Goal: Task Accomplishment & Management: Manage account settings

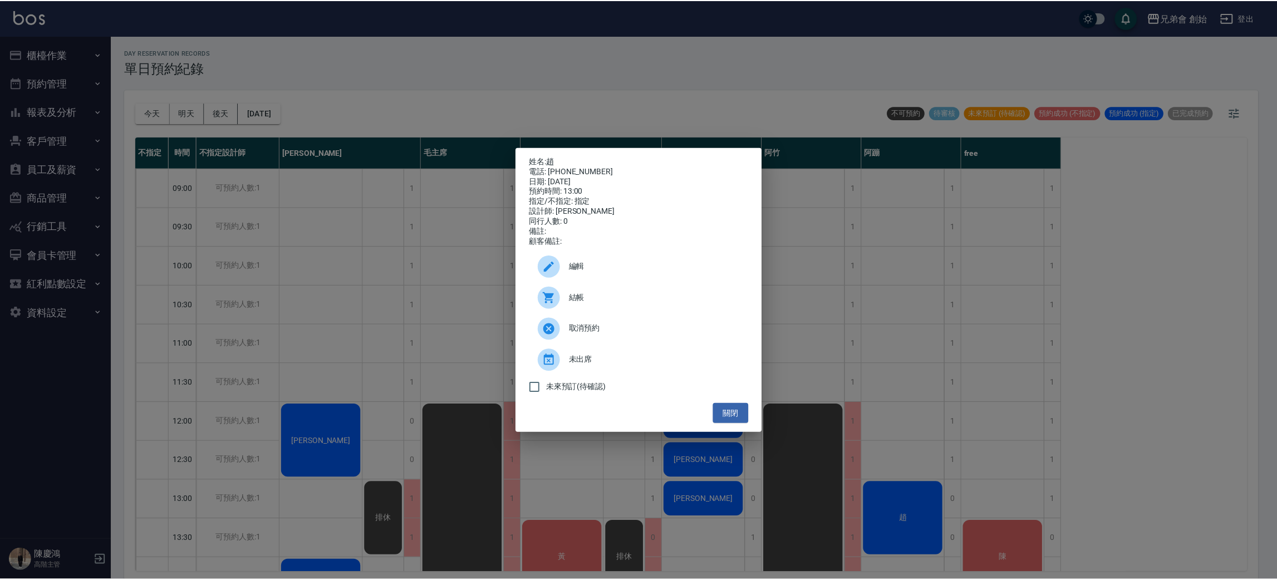
scroll to position [250, 0]
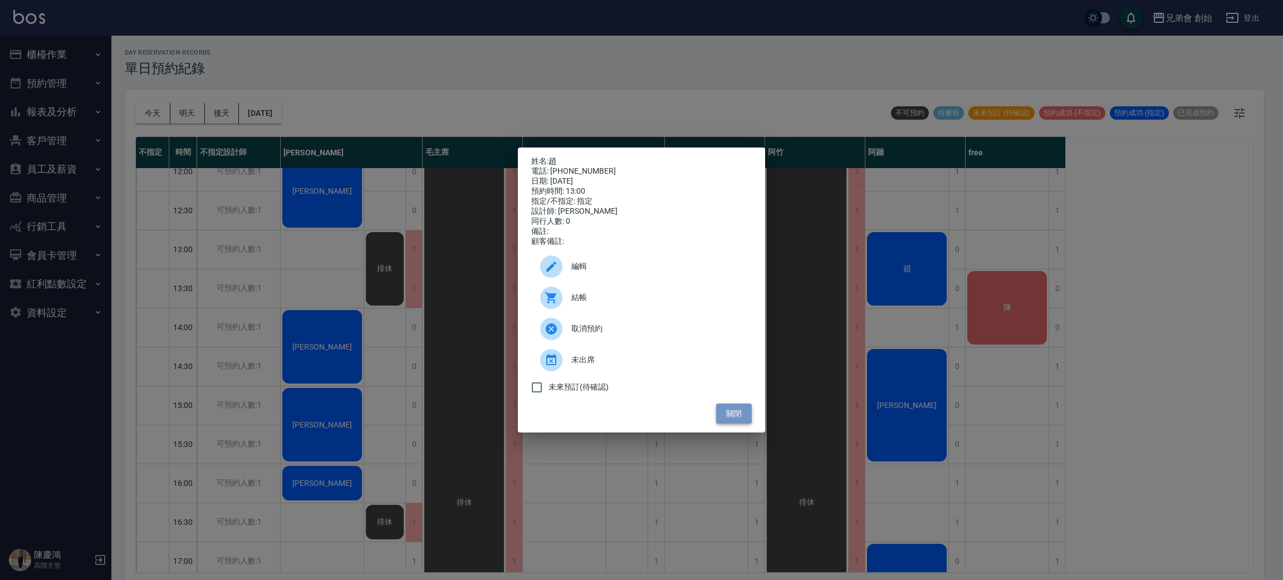
click at [732, 416] on button "關閉" at bounding box center [734, 414] width 36 height 21
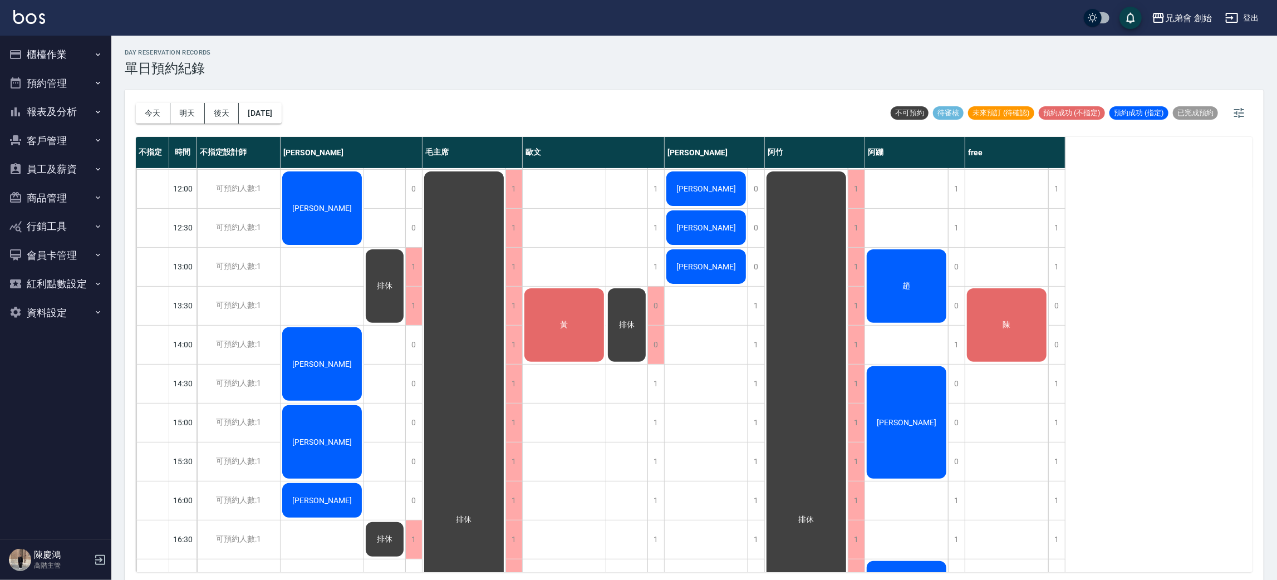
scroll to position [234, 0]
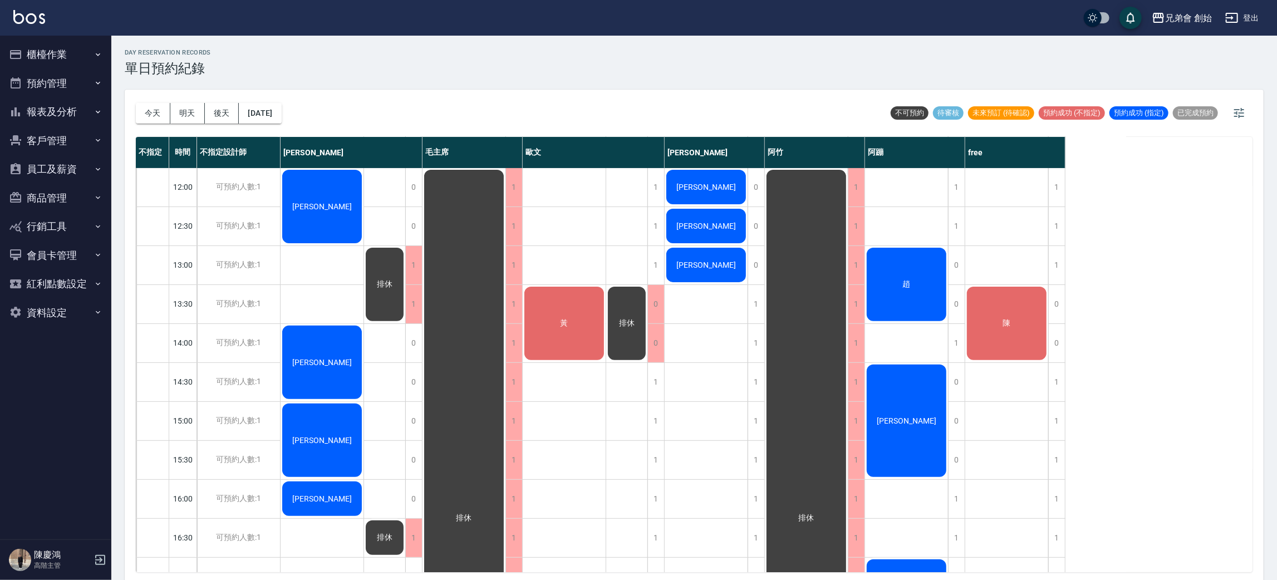
click at [325, 203] on span "[PERSON_NAME]" at bounding box center [322, 206] width 64 height 9
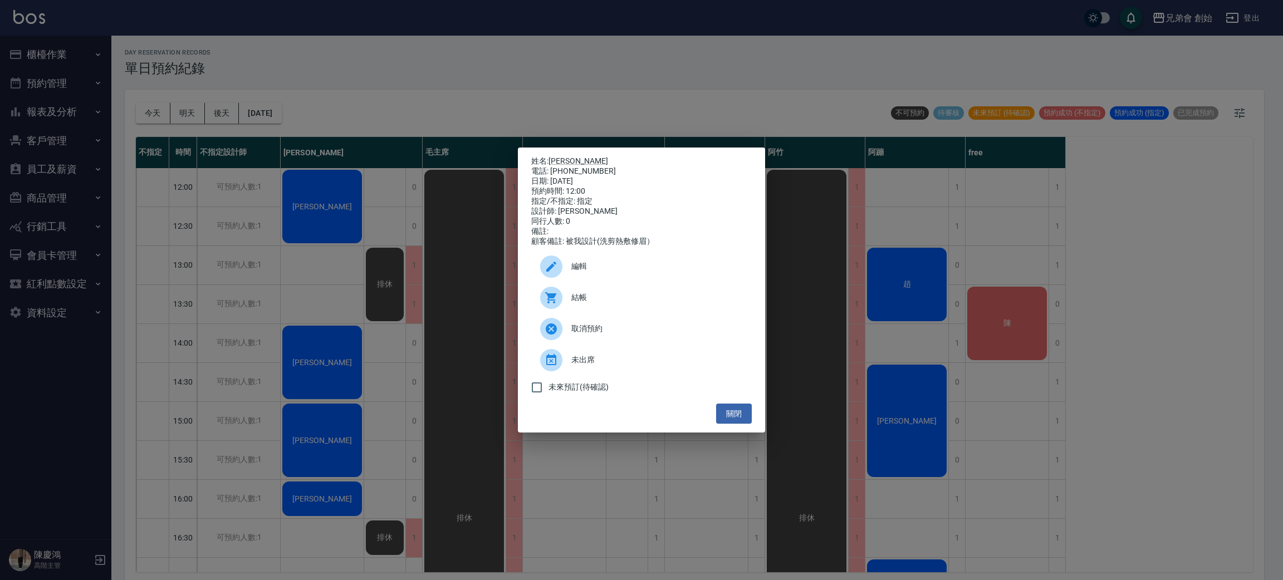
click at [593, 300] on span "結帳" at bounding box center [656, 298] width 171 height 12
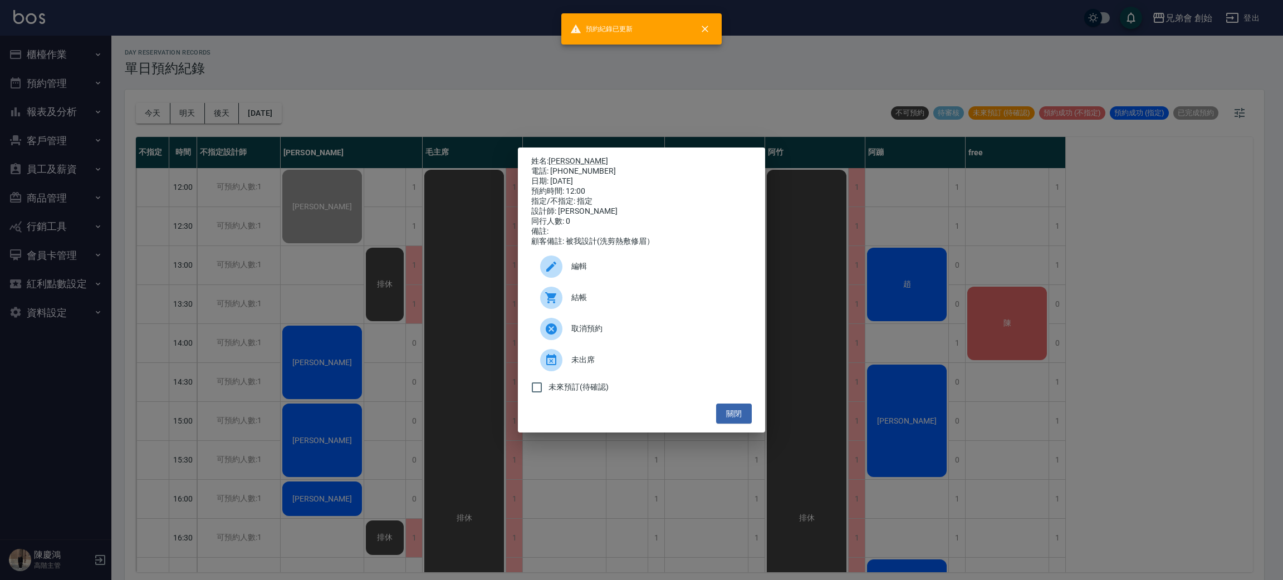
drag, startPoint x: 269, startPoint y: 75, endPoint x: 216, endPoint y: 3, distance: 89.5
click at [270, 75] on div "姓名: 陳立安 電話: 0983380309 日期: 2025/08/14 預約時間: 12:00 指定/不指定: 指定 設計師: 威利 同行人數: 0 備註…" at bounding box center [641, 290] width 1283 height 580
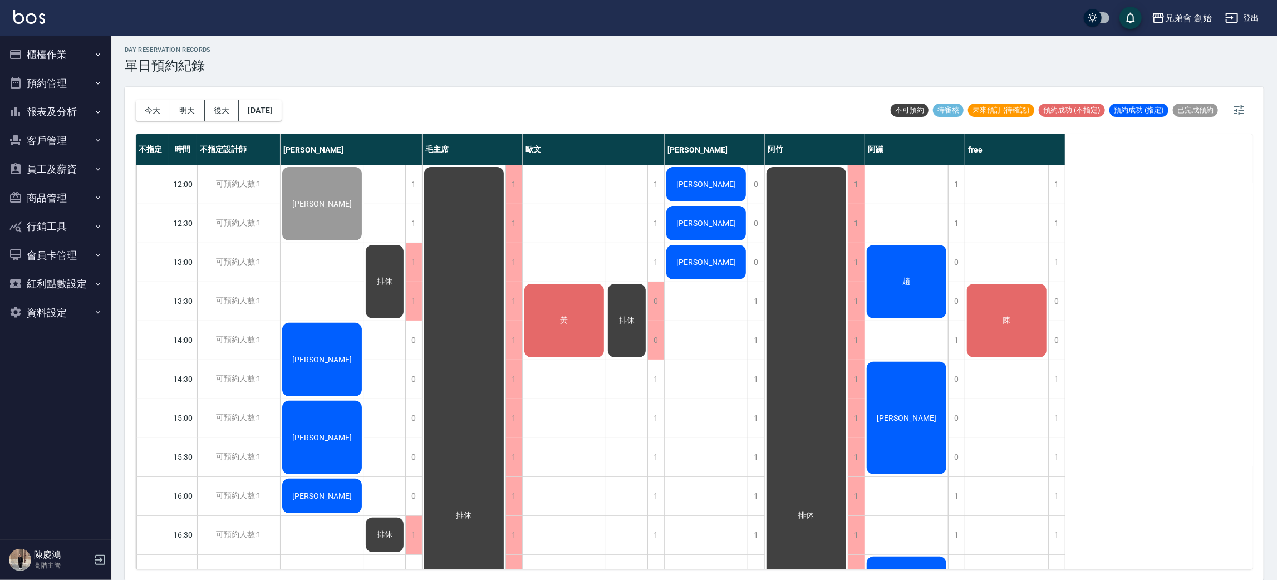
scroll to position [652, 0]
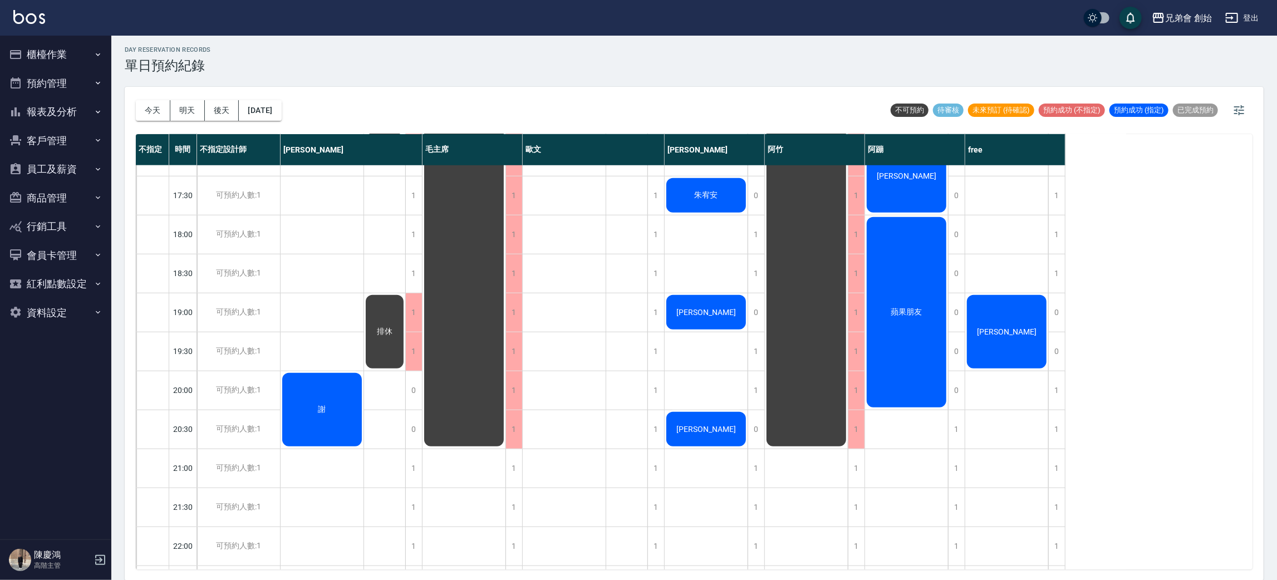
click at [325, 303] on div "陳立安 葉書宏 黃國展 劉邦榆 謝" at bounding box center [323, 78] width 84 height 1130
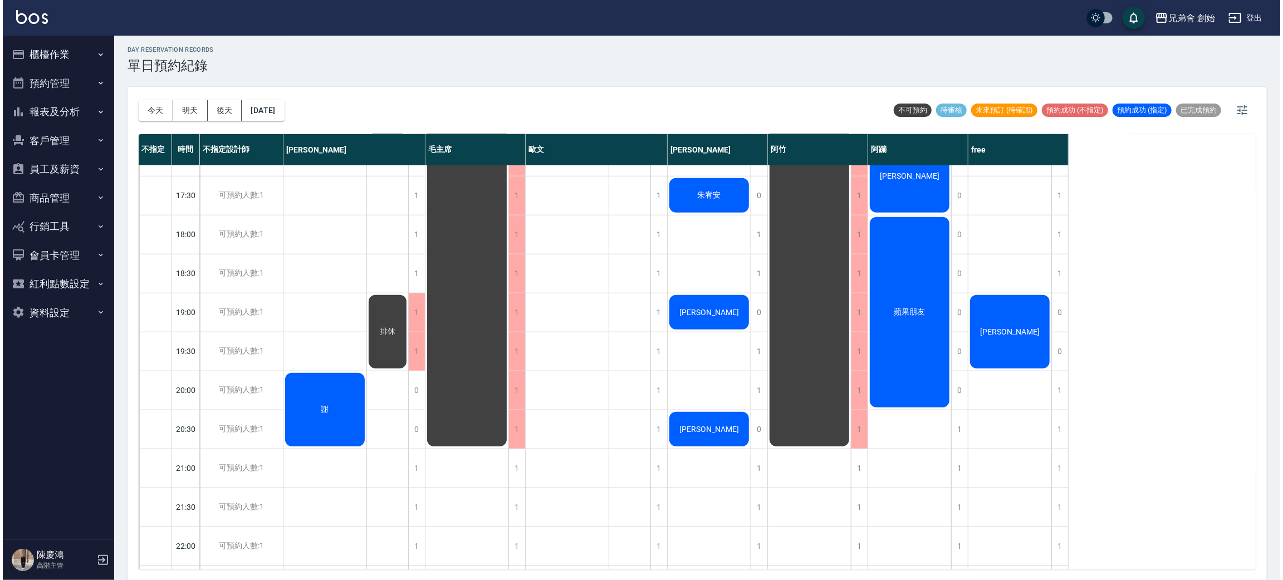
scroll to position [318, 0]
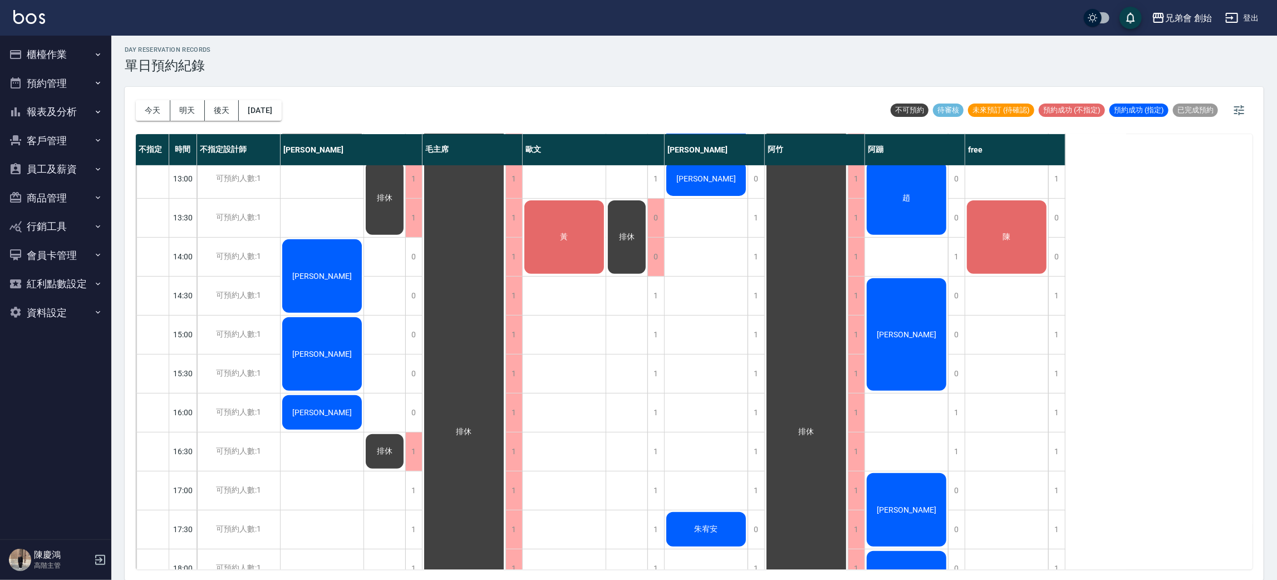
click at [391, 263] on div "排休 排休 排休" at bounding box center [385, 412] width 42 height 1130
click at [385, 290] on div "排休 排休 排休" at bounding box center [385, 412] width 42 height 1130
click at [313, 159] on div "[PERSON_NAME]" at bounding box center [322, 120] width 83 height 77
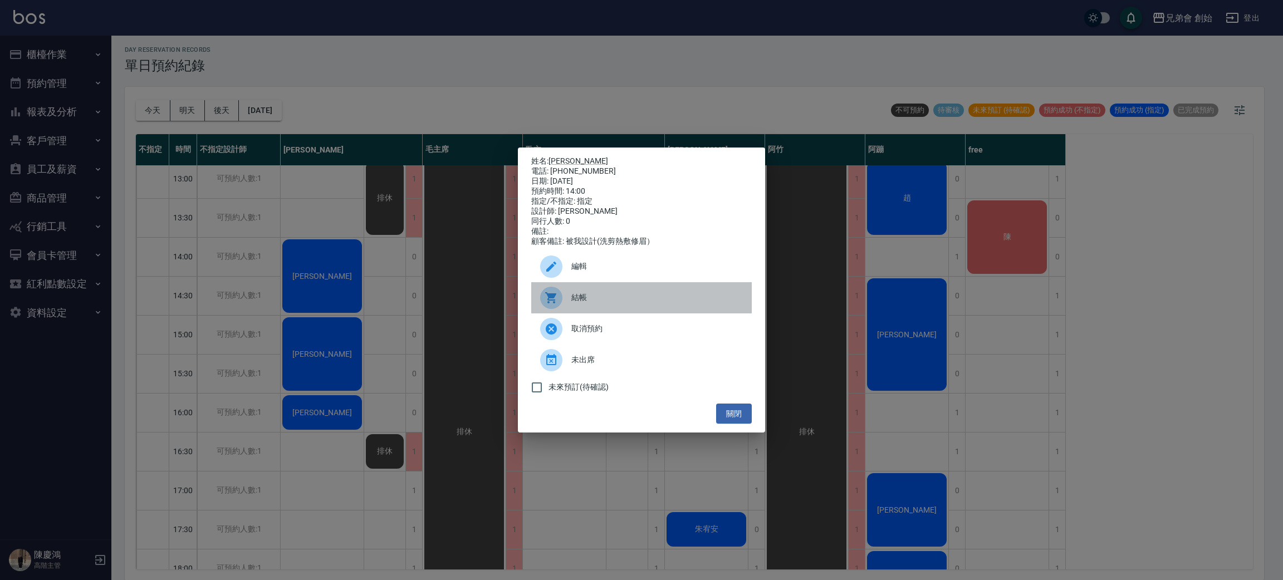
click at [596, 295] on div "結帳" at bounding box center [641, 297] width 220 height 31
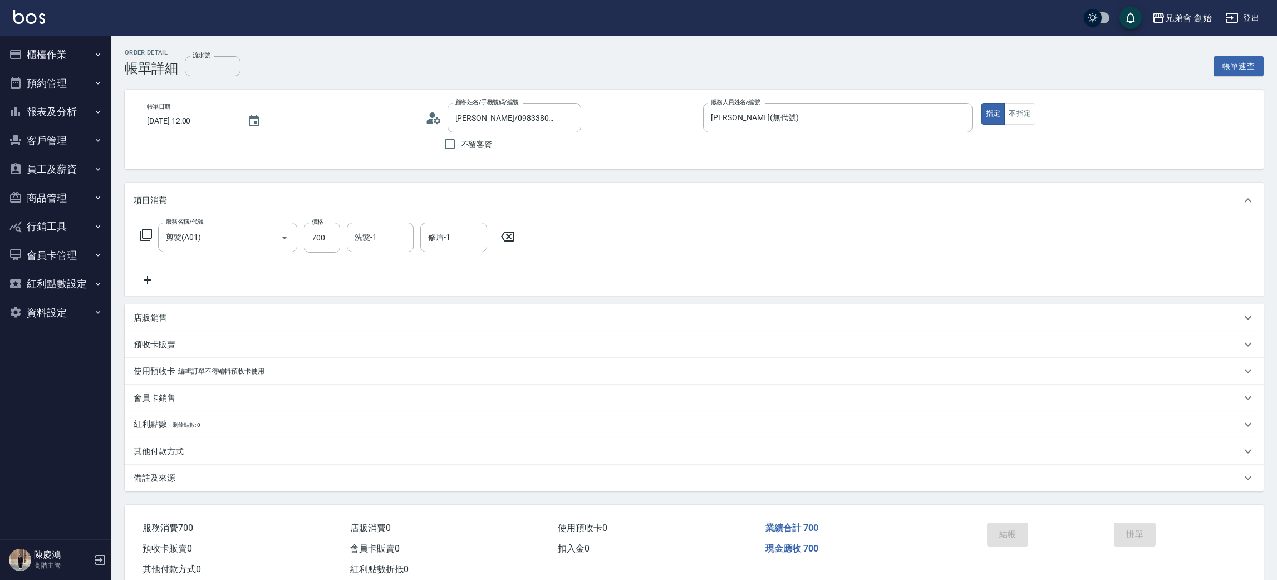
scroll to position [29, 0]
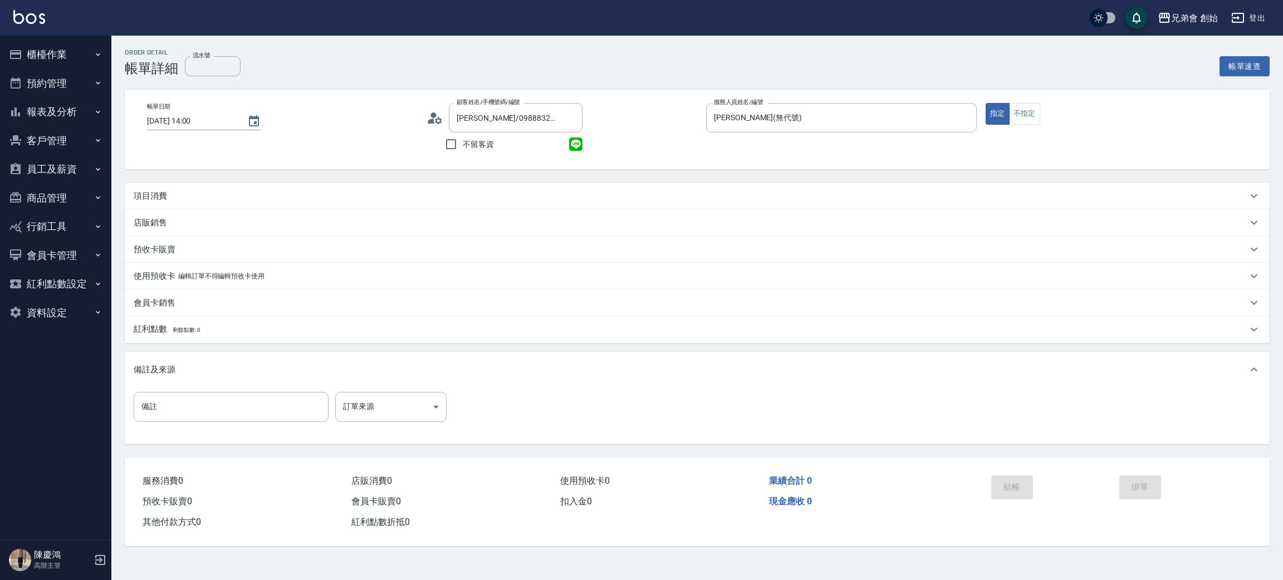
click at [266, 200] on div "項目消費" at bounding box center [690, 196] width 1113 height 12
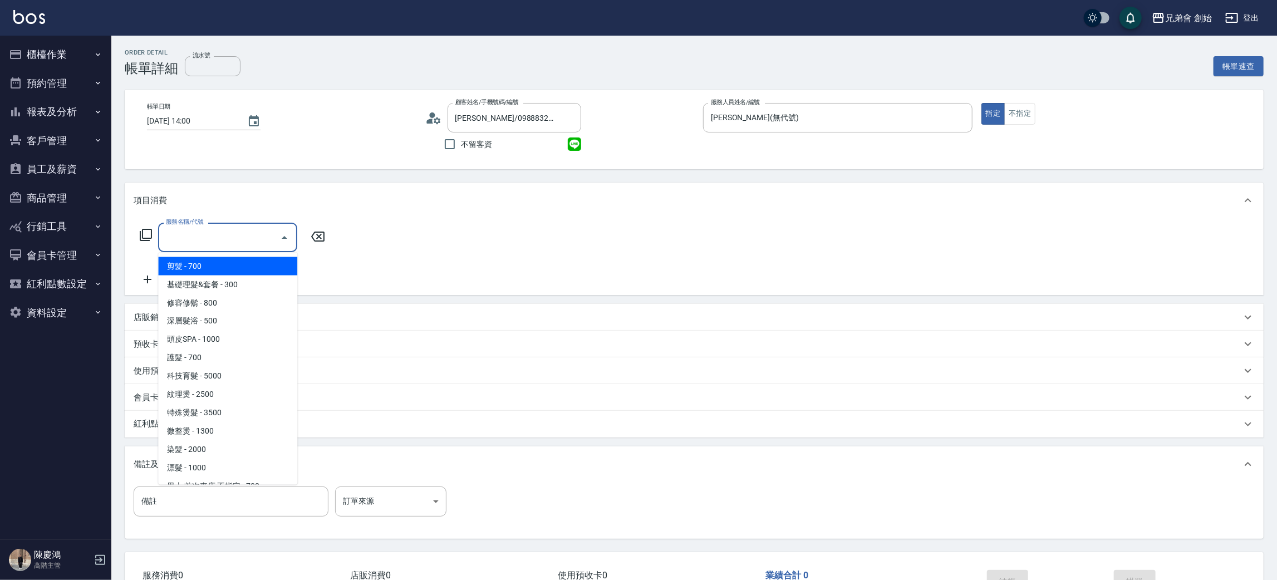
click at [226, 230] on input "服務名稱/代號" at bounding box center [219, 237] width 112 height 19
click at [223, 266] on span "剪髮 - 700" at bounding box center [227, 266] width 139 height 18
type input "剪髮(A01)"
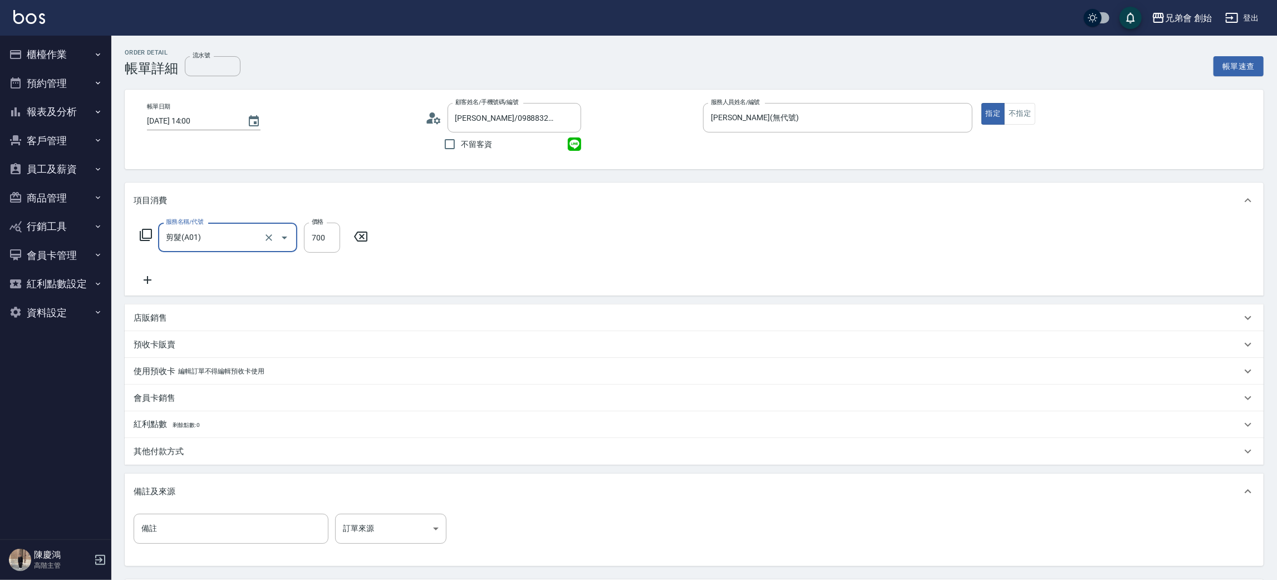
scroll to position [104, 0]
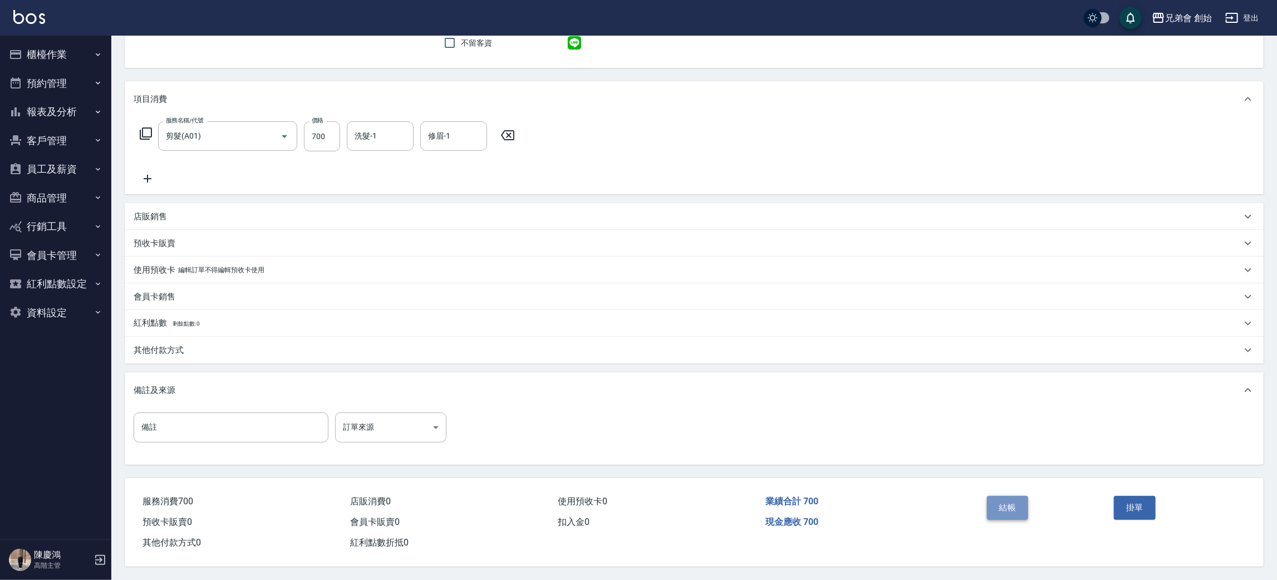
click at [1010, 513] on button "結帳" at bounding box center [1008, 507] width 42 height 23
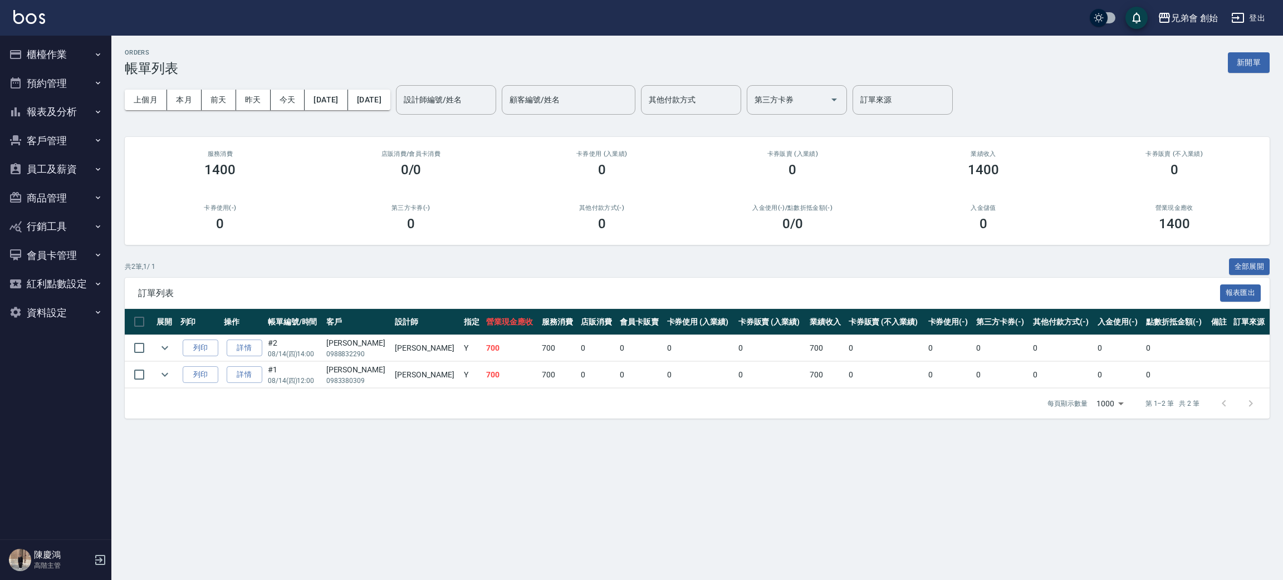
click at [72, 72] on button "預約管理" at bounding box center [55, 83] width 102 height 29
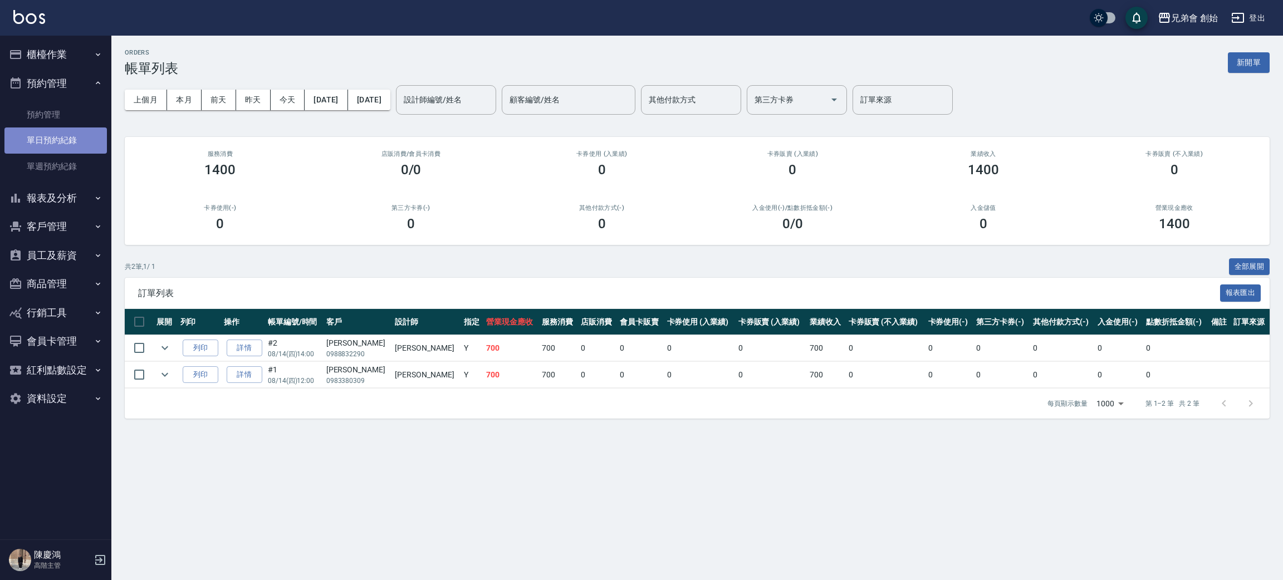
click at [101, 139] on link "單日預約紀錄" at bounding box center [55, 140] width 102 height 26
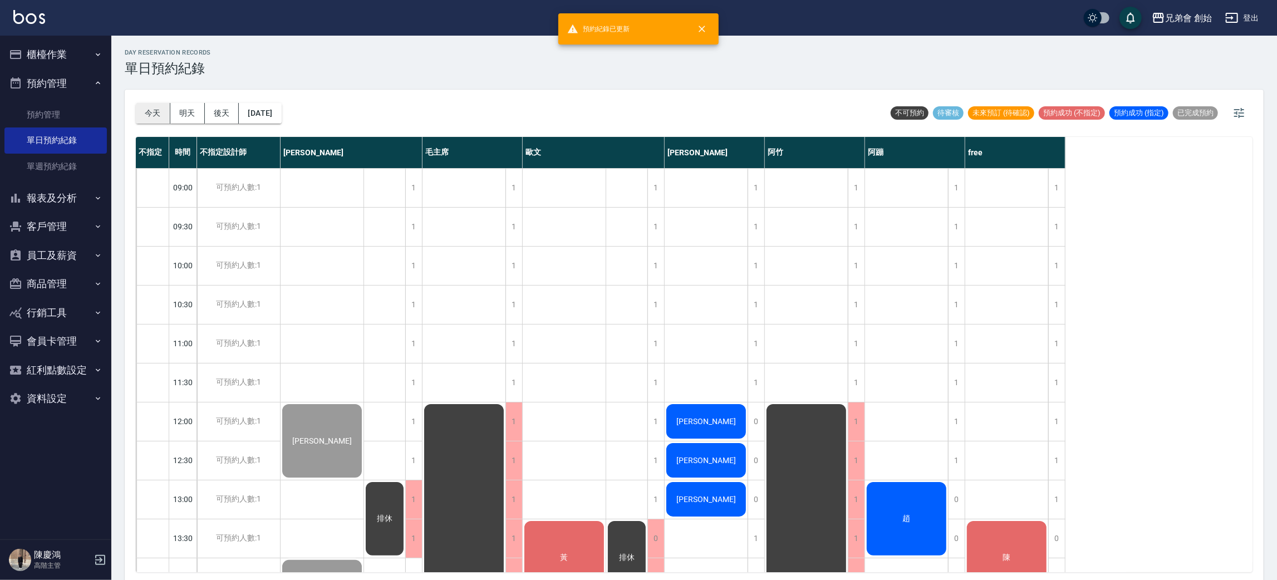
click at [150, 110] on button "今天" at bounding box center [153, 113] width 35 height 21
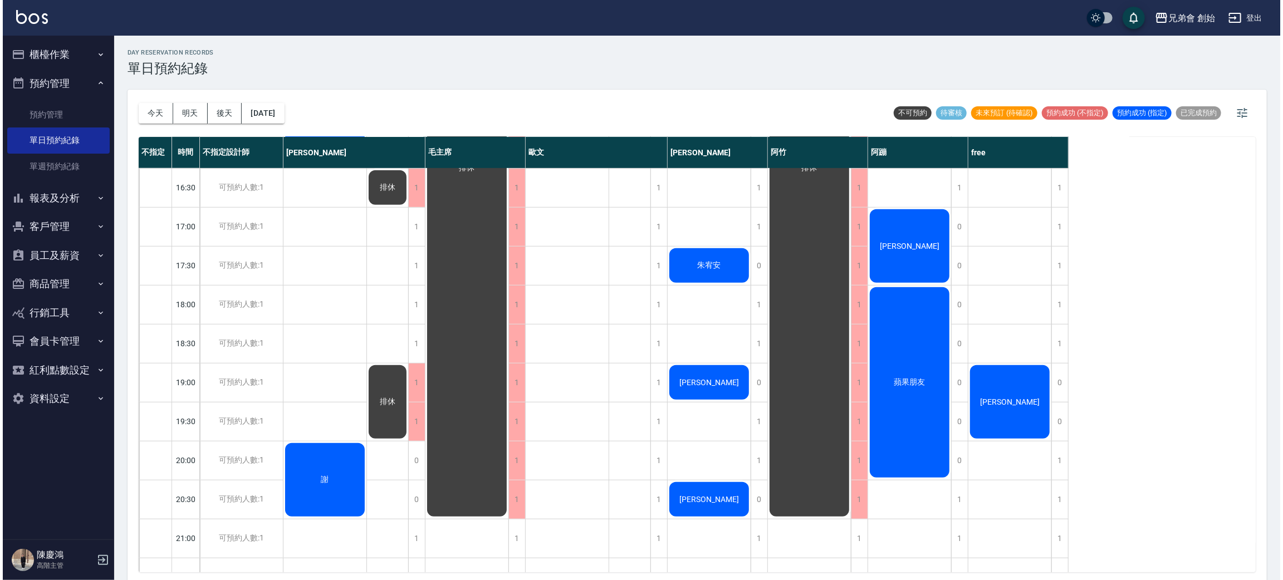
scroll to position [167, 0]
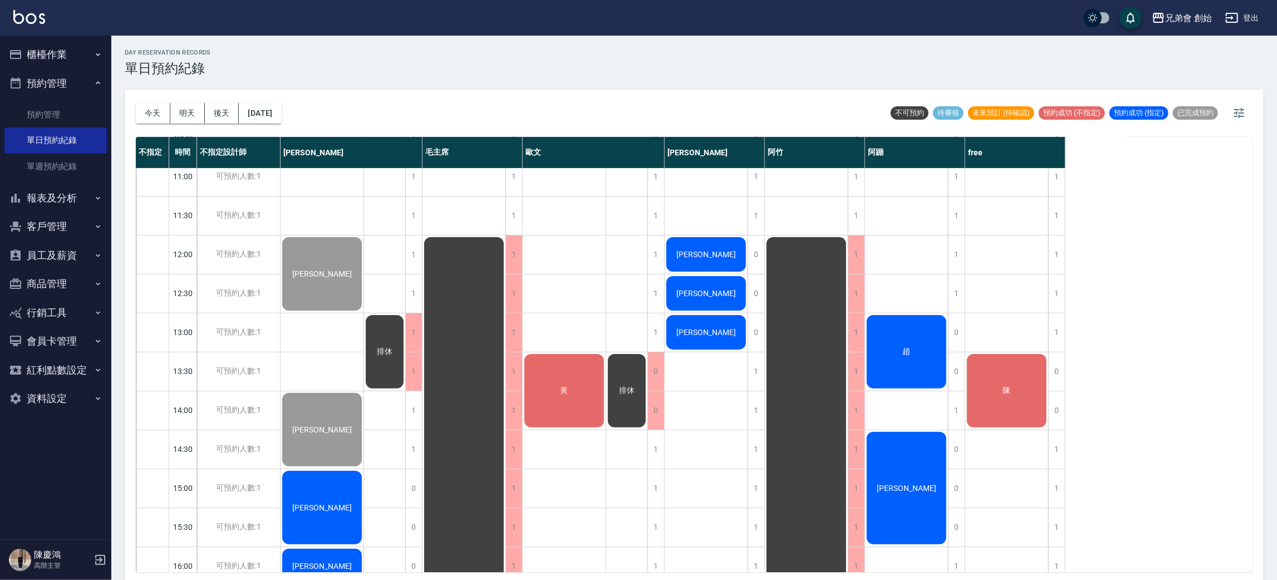
click at [364, 312] on div "陳" at bounding box center [322, 273] width 83 height 77
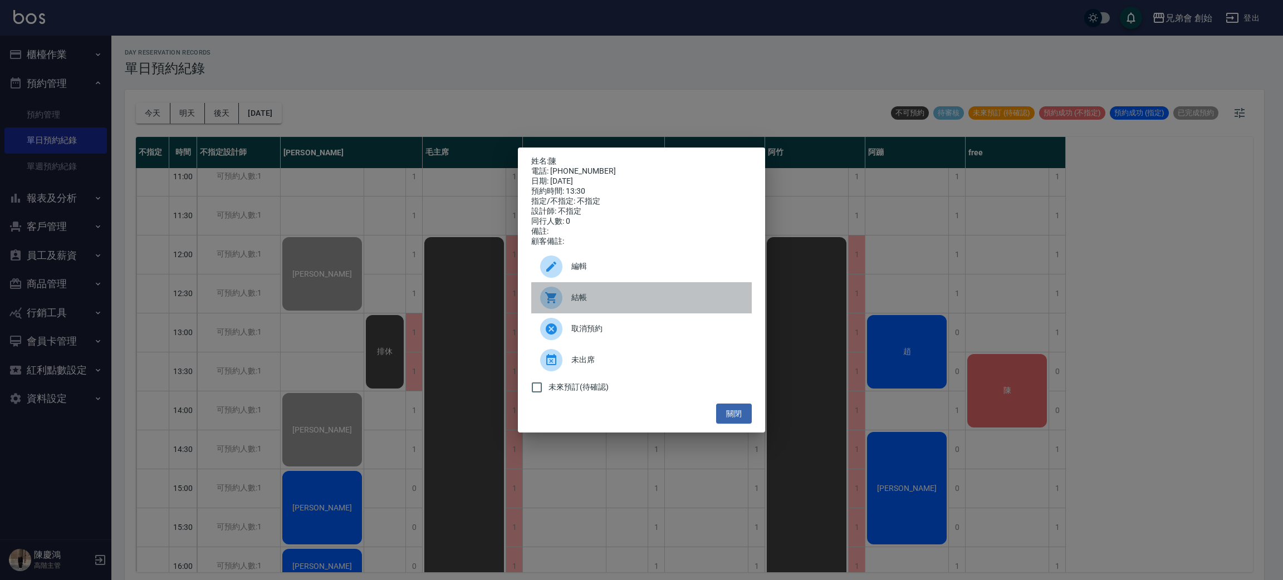
click at [598, 303] on span "結帳" at bounding box center [656, 298] width 171 height 12
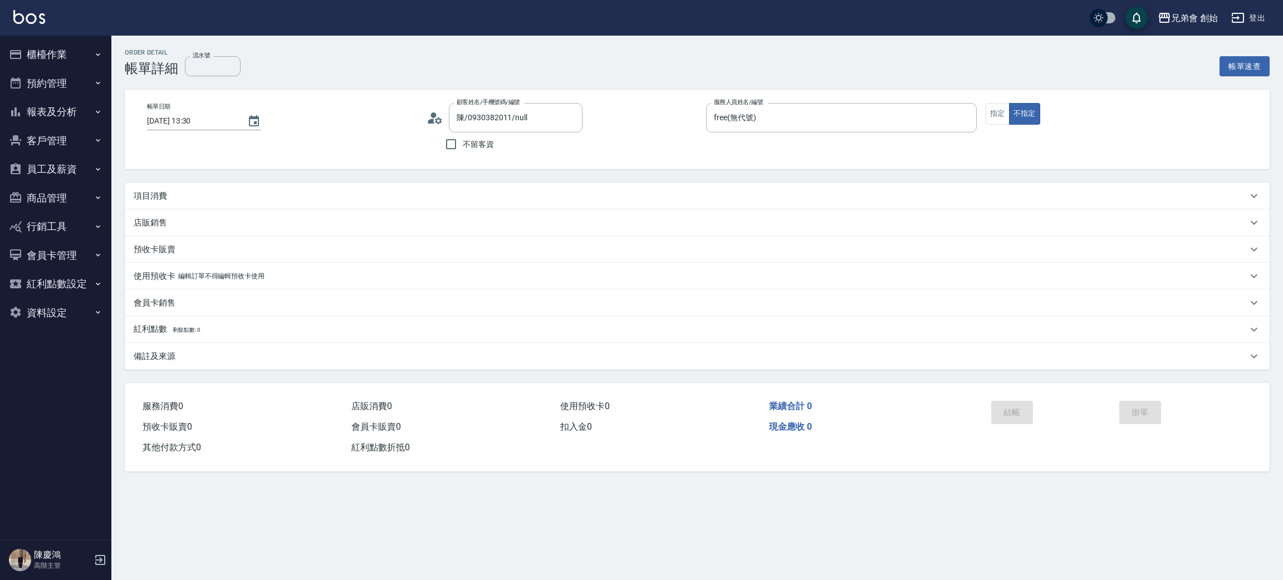
click at [239, 199] on div "項目消費" at bounding box center [690, 196] width 1113 height 12
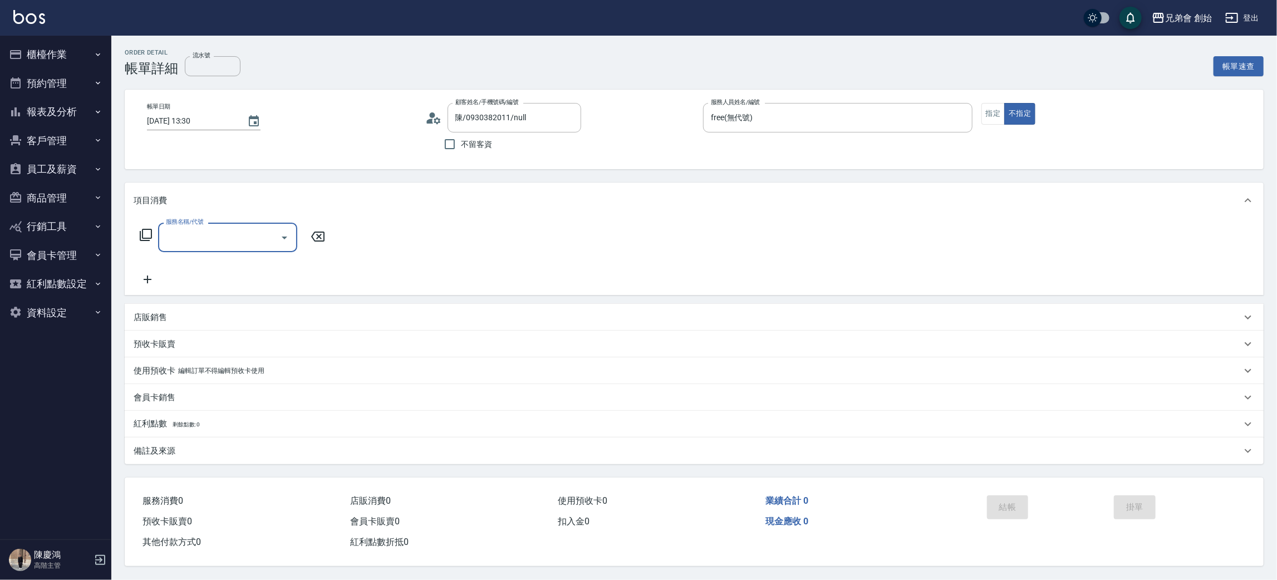
drag, startPoint x: 231, startPoint y: 227, endPoint x: 306, endPoint y: 256, distance: 80.2
click at [232, 227] on div "服務名稱/代號" at bounding box center [227, 238] width 139 height 30
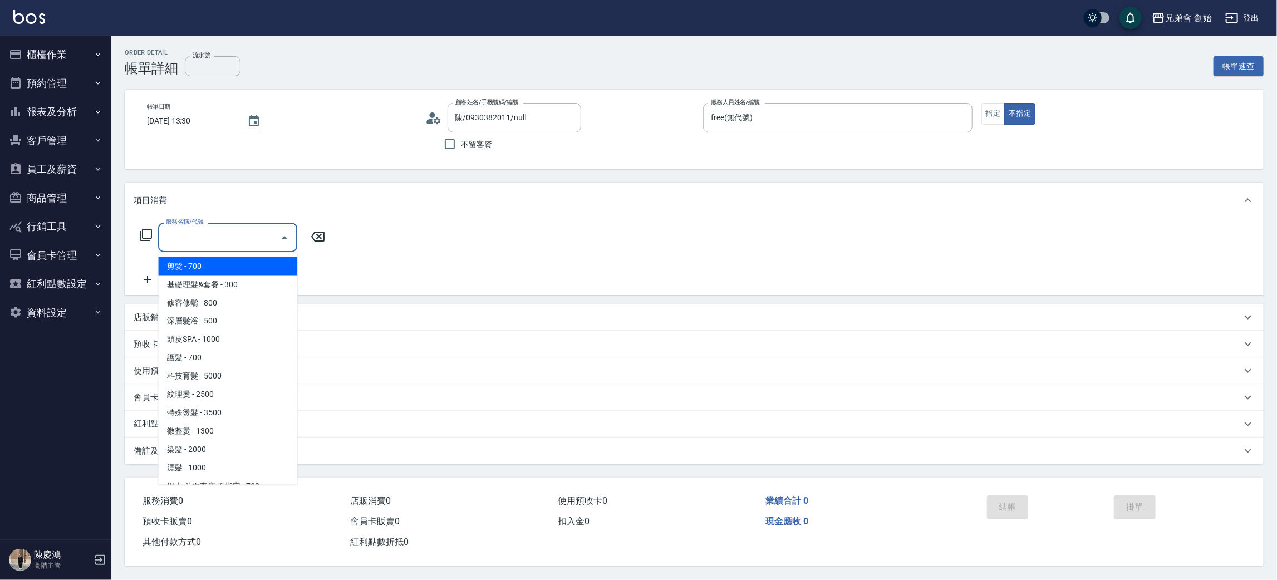
click at [240, 263] on span "剪髮 - 700" at bounding box center [227, 266] width 139 height 18
type input "剪髮(A01)"
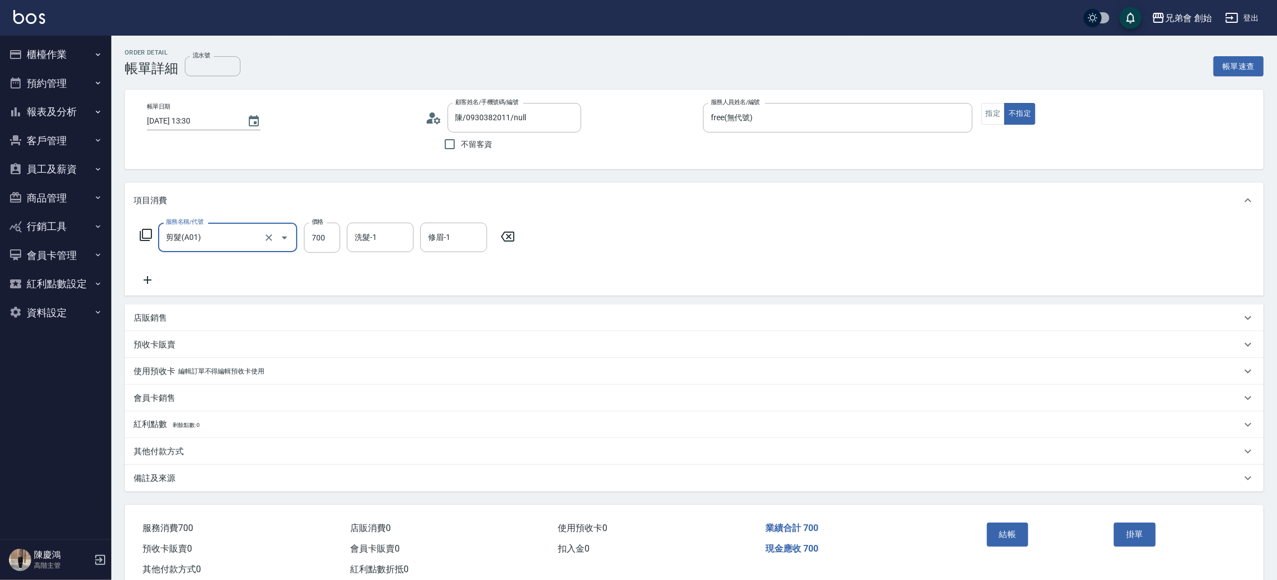
drag, startPoint x: 338, startPoint y: 242, endPoint x: 346, endPoint y: 233, distance: 12.3
click at [338, 242] on input "700" at bounding box center [322, 238] width 36 height 30
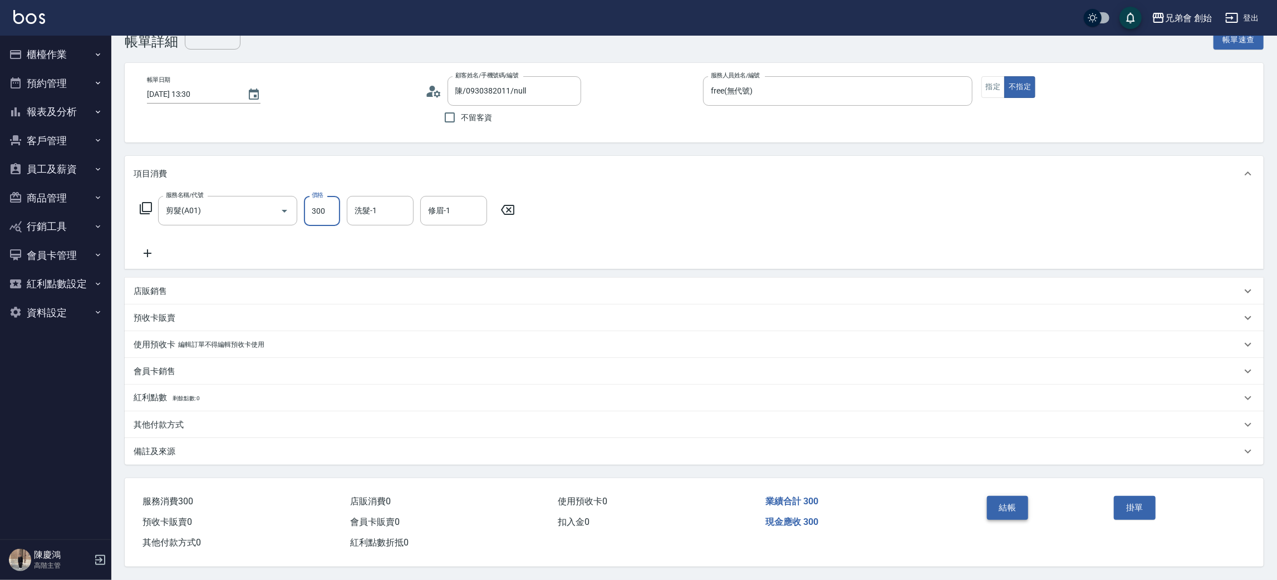
type input "300"
drag, startPoint x: 1014, startPoint y: 499, endPoint x: 1097, endPoint y: 361, distance: 161.3
click at [1012, 496] on button "結帳" at bounding box center [1008, 507] width 42 height 23
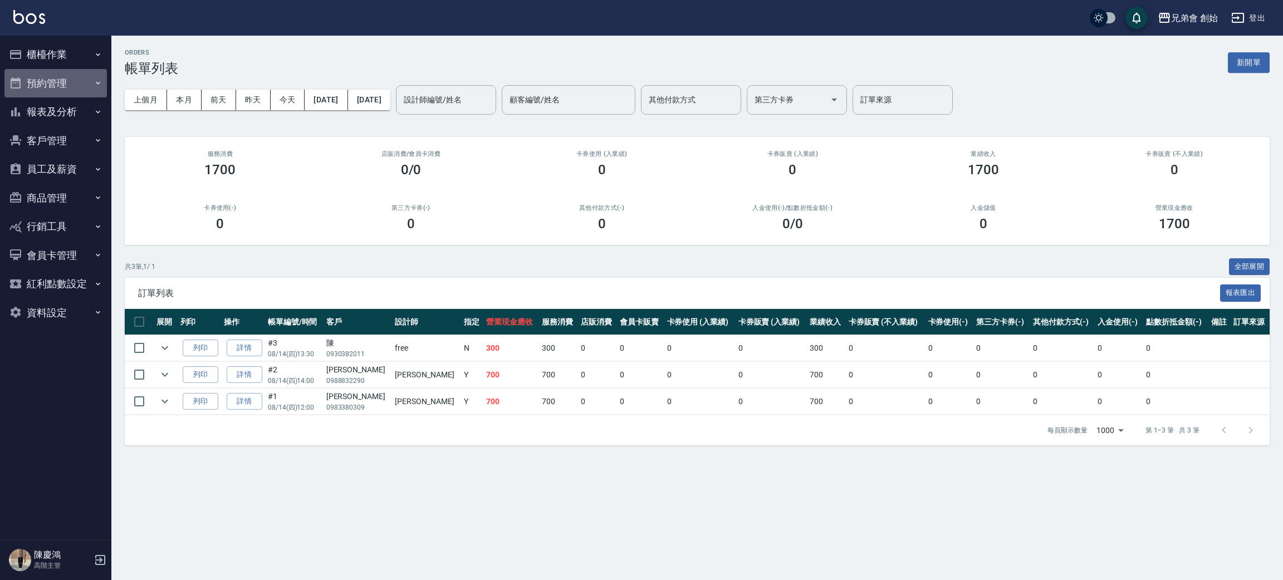
click at [43, 76] on button "預約管理" at bounding box center [55, 83] width 102 height 29
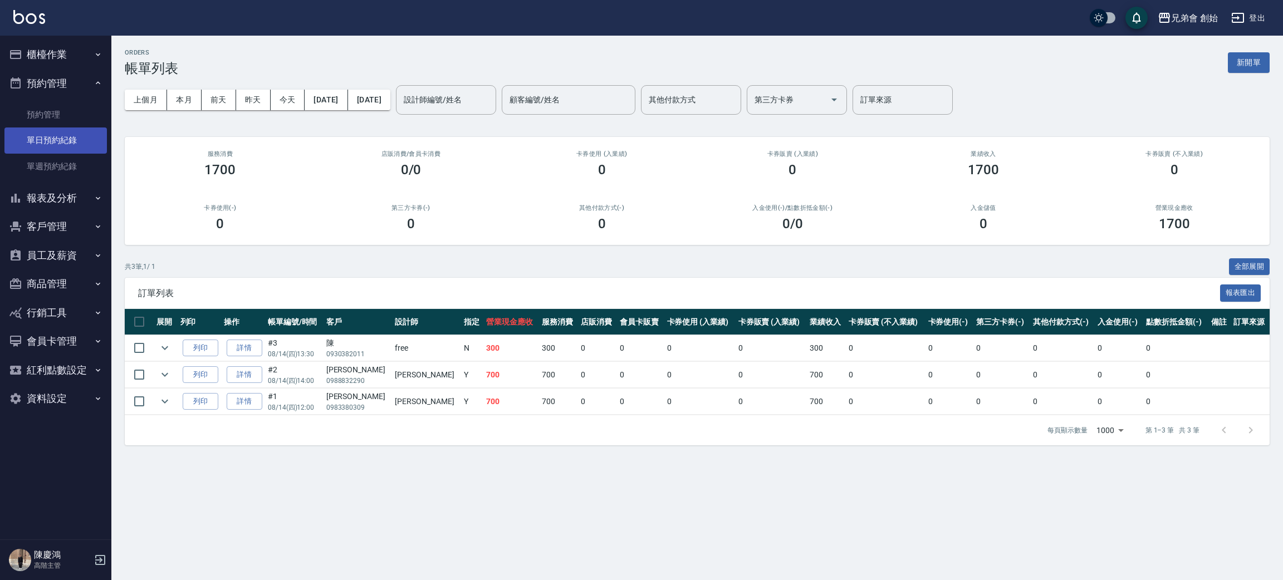
click at [99, 143] on link "單日預約紀錄" at bounding box center [55, 140] width 102 height 26
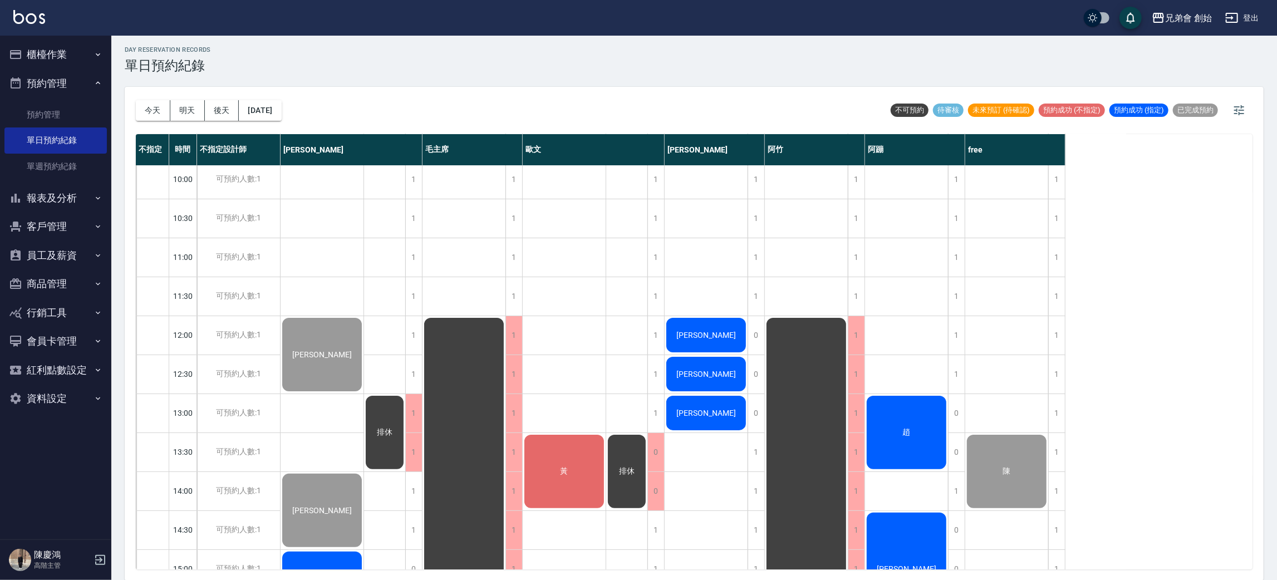
scroll to position [668, 0]
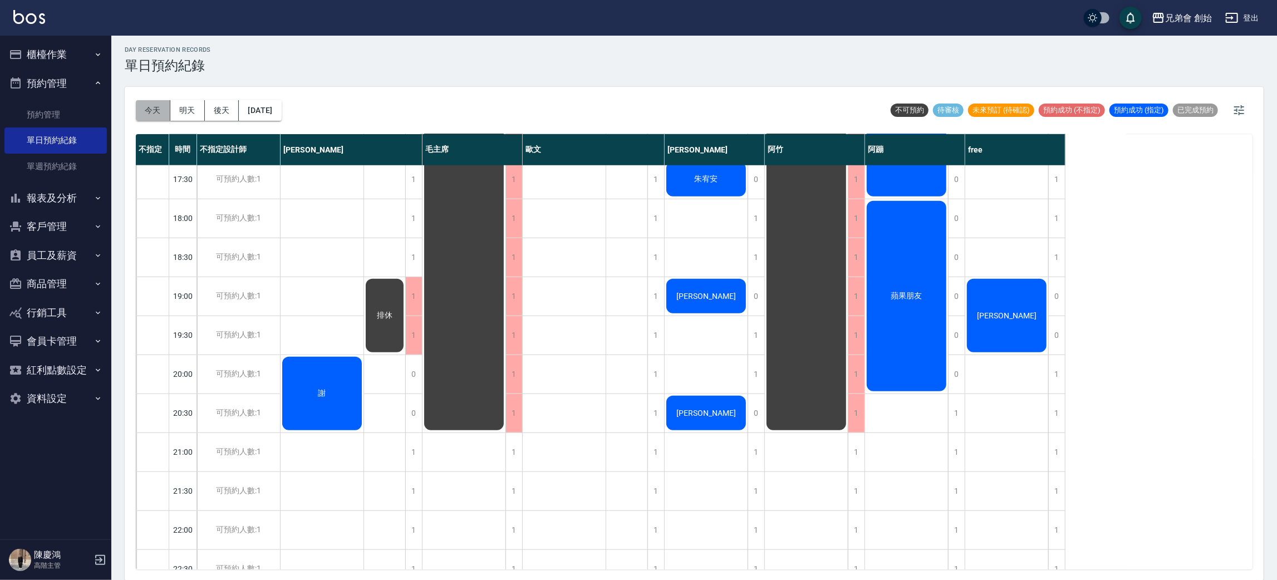
click at [155, 106] on button "今天" at bounding box center [153, 110] width 35 height 21
drag, startPoint x: 483, startPoint y: 473, endPoint x: 492, endPoint y: 467, distance: 10.5
click at [492, 467] on div "排休" at bounding box center [465, 62] width 84 height 1130
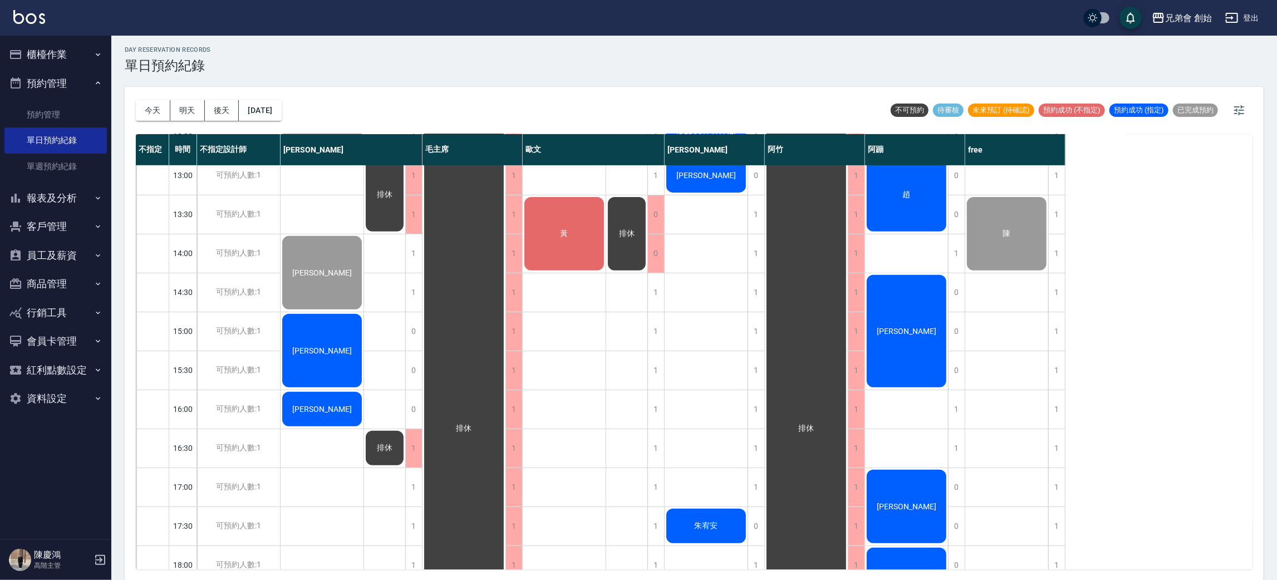
scroll to position [405, 0]
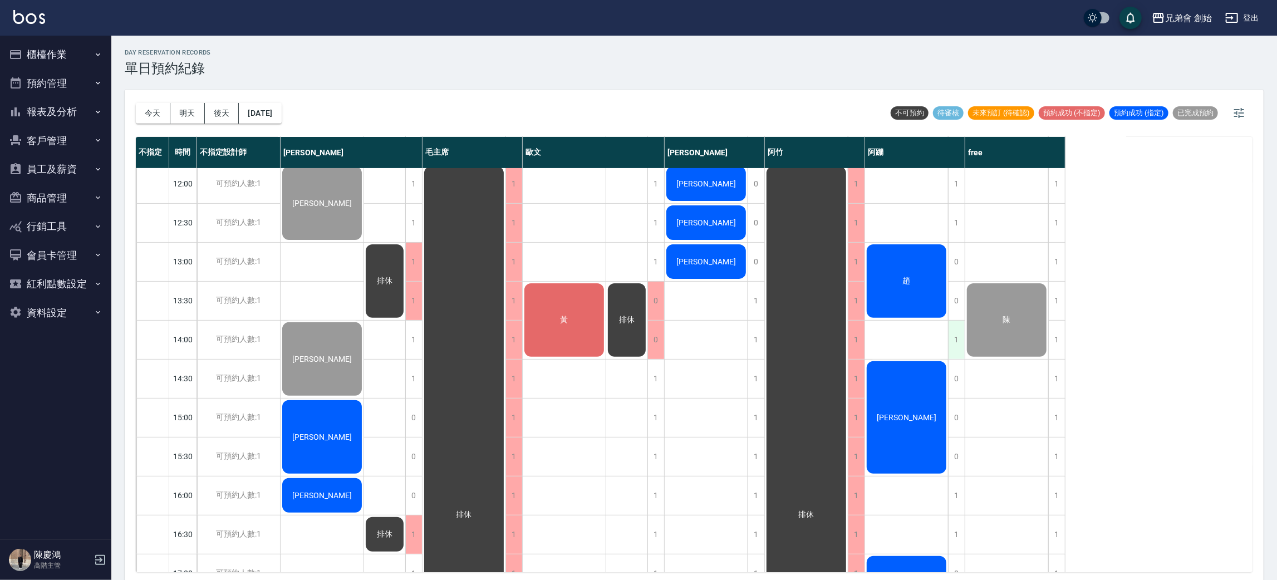
scroll to position [71, 0]
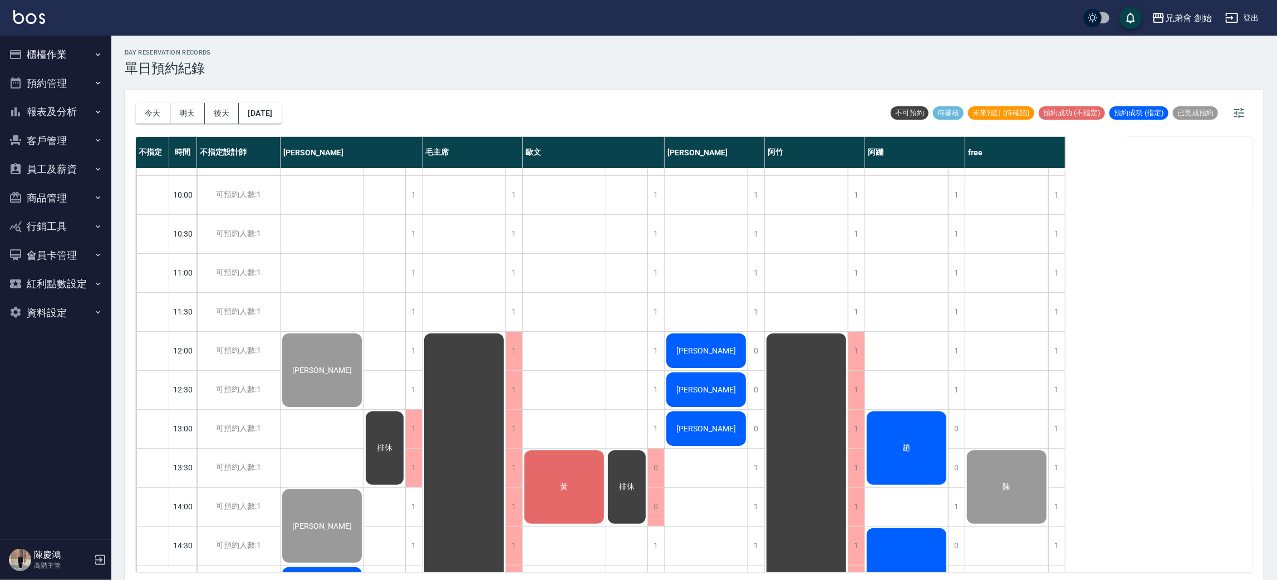
click at [364, 409] on div "趙" at bounding box center [322, 370] width 83 height 77
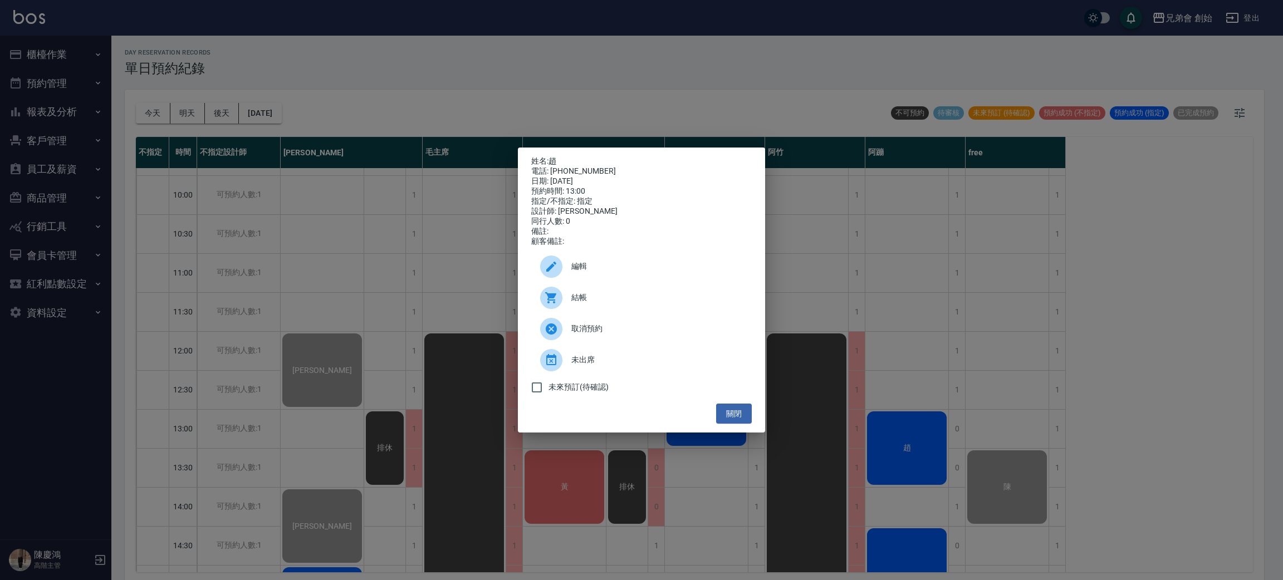
click at [667, 311] on div "結帳" at bounding box center [641, 297] width 220 height 31
drag, startPoint x: 727, startPoint y: 423, endPoint x: 738, endPoint y: 418, distance: 12.0
click at [727, 423] on button "關閉" at bounding box center [734, 414] width 36 height 21
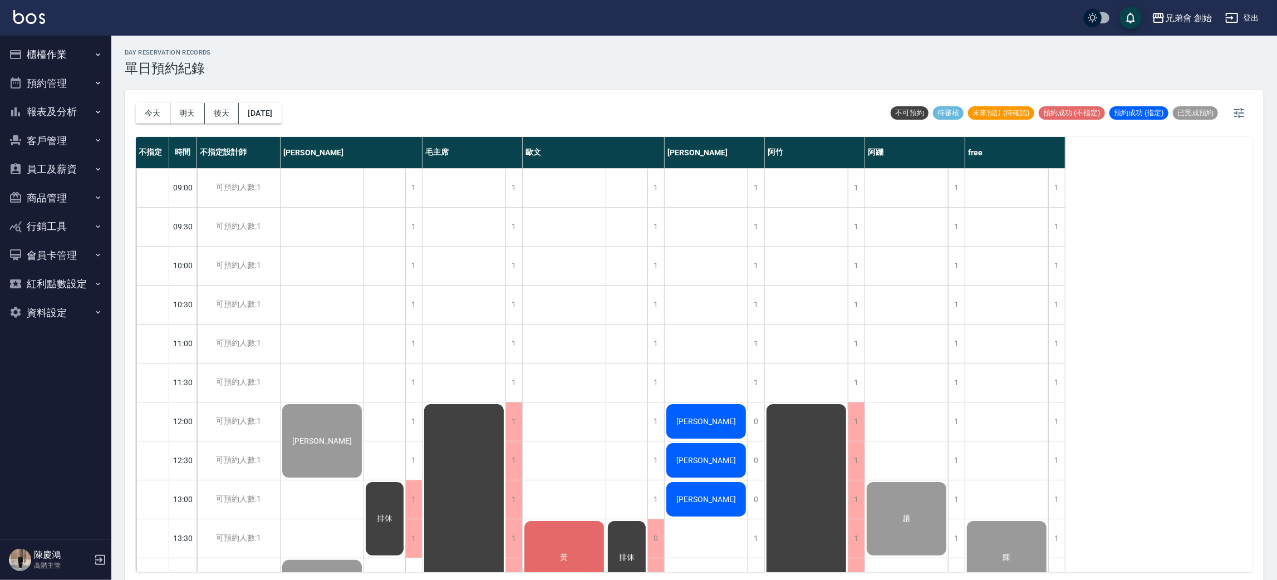
scroll to position [167, 0]
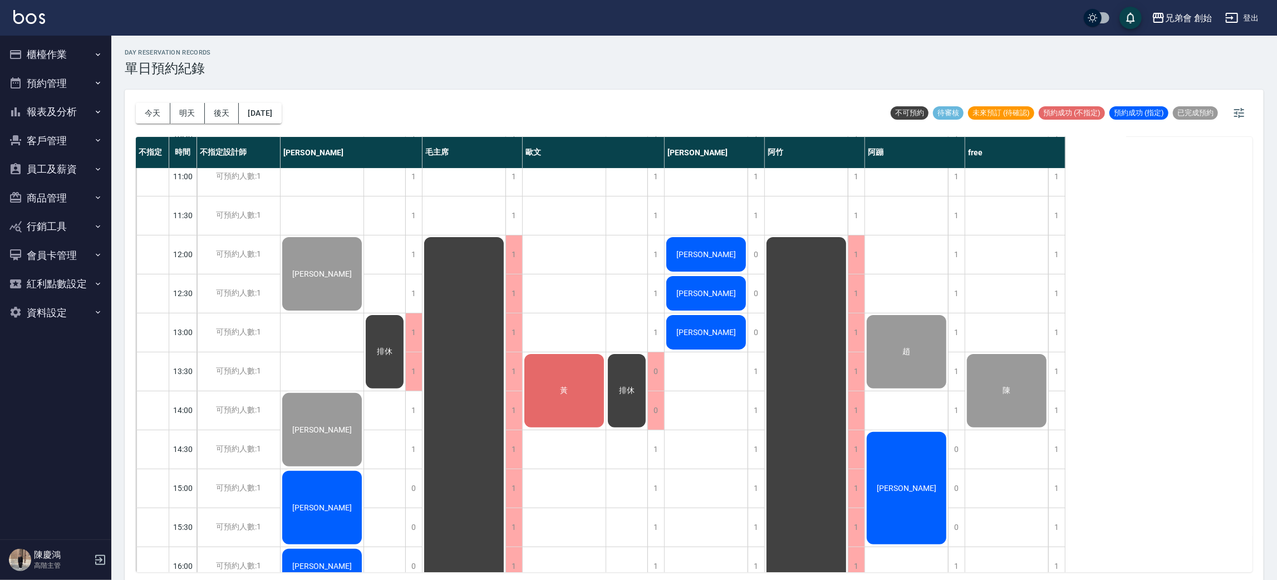
click at [364, 312] on div "[PERSON_NAME]" at bounding box center [322, 273] width 83 height 77
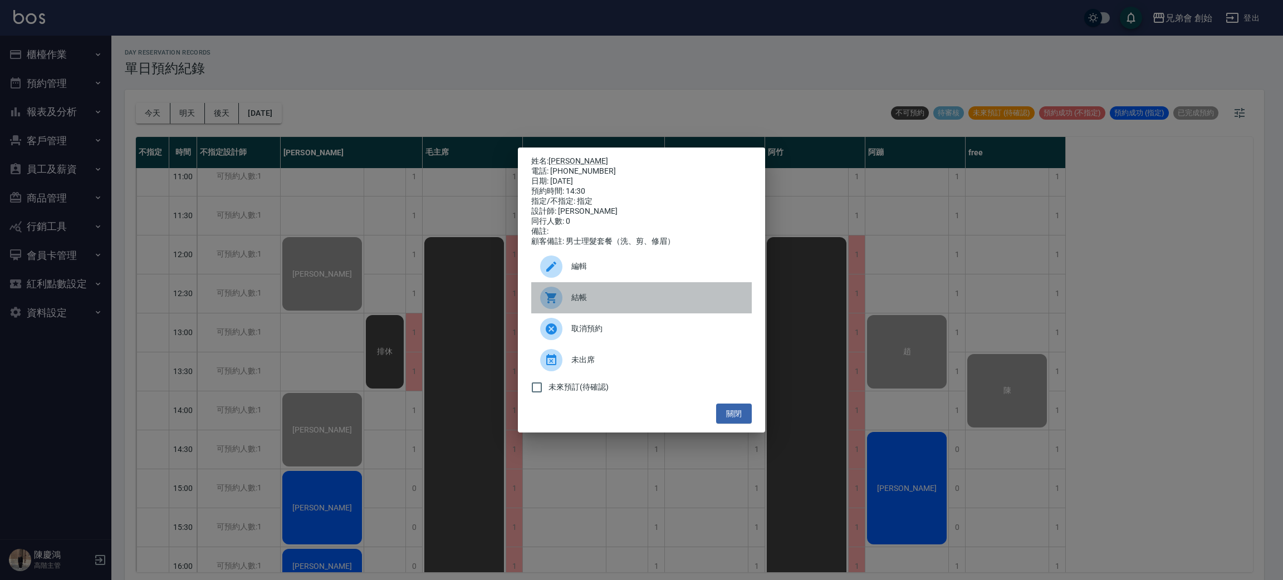
click at [600, 311] on div "結帳" at bounding box center [641, 297] width 220 height 31
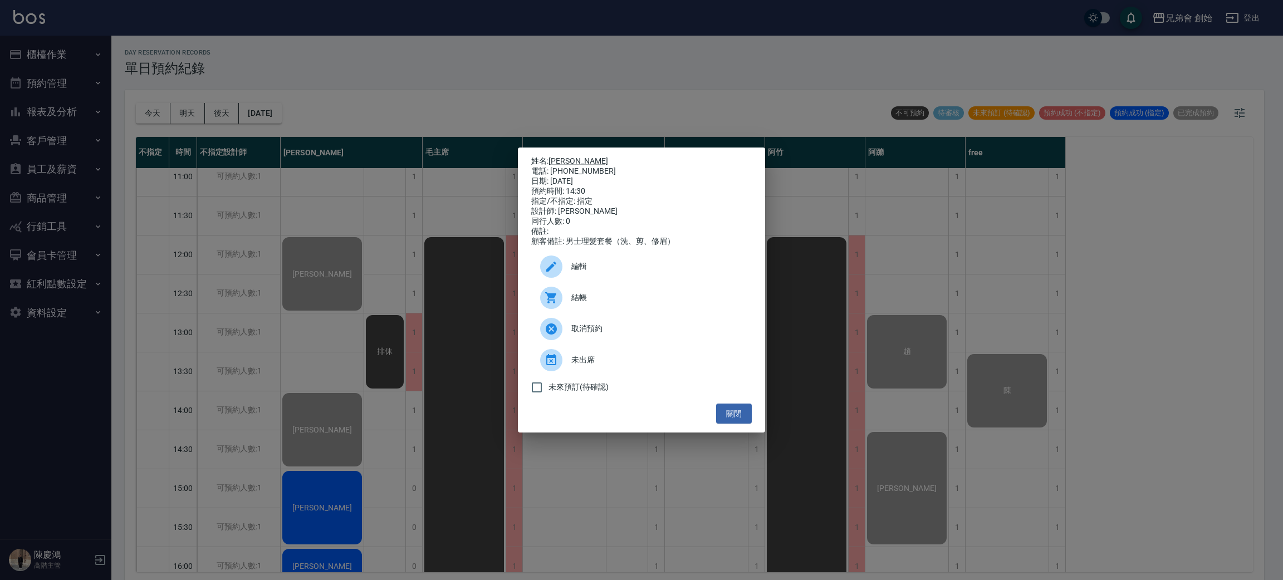
click at [275, 60] on div "姓名: [PERSON_NAME] 電話: [PHONE_NUMBER] 日期: [DATE] 預約時間: 14:30 指定/不指定: 指定 設計師: 阿蹦 …" at bounding box center [641, 290] width 1283 height 580
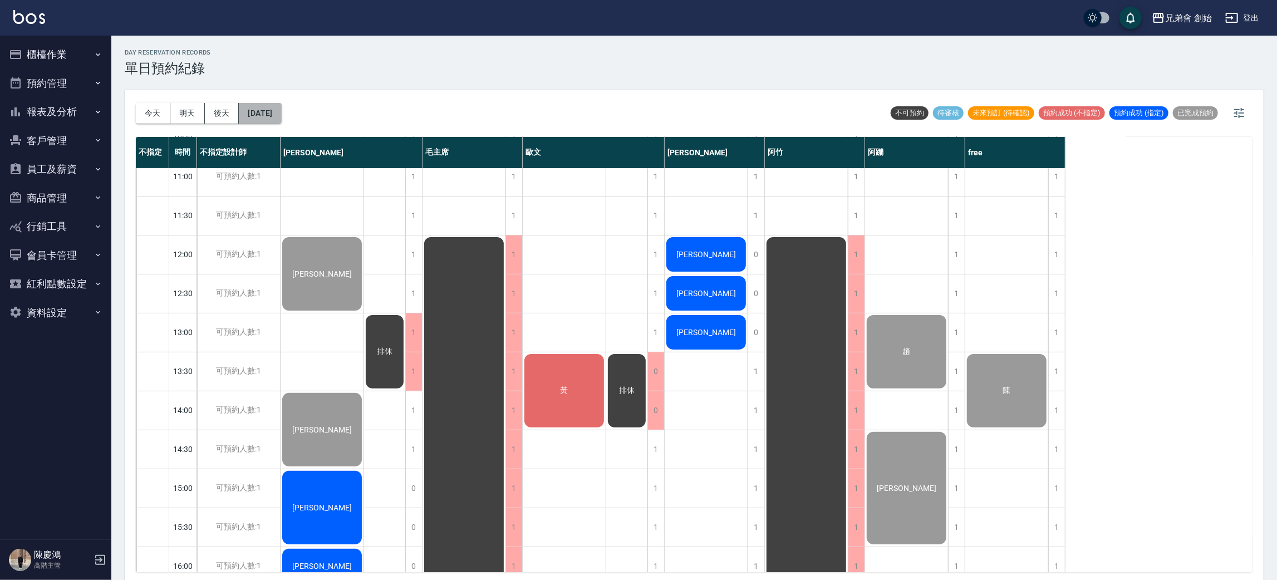
click at [281, 114] on button "[DATE]" at bounding box center [260, 113] width 42 height 21
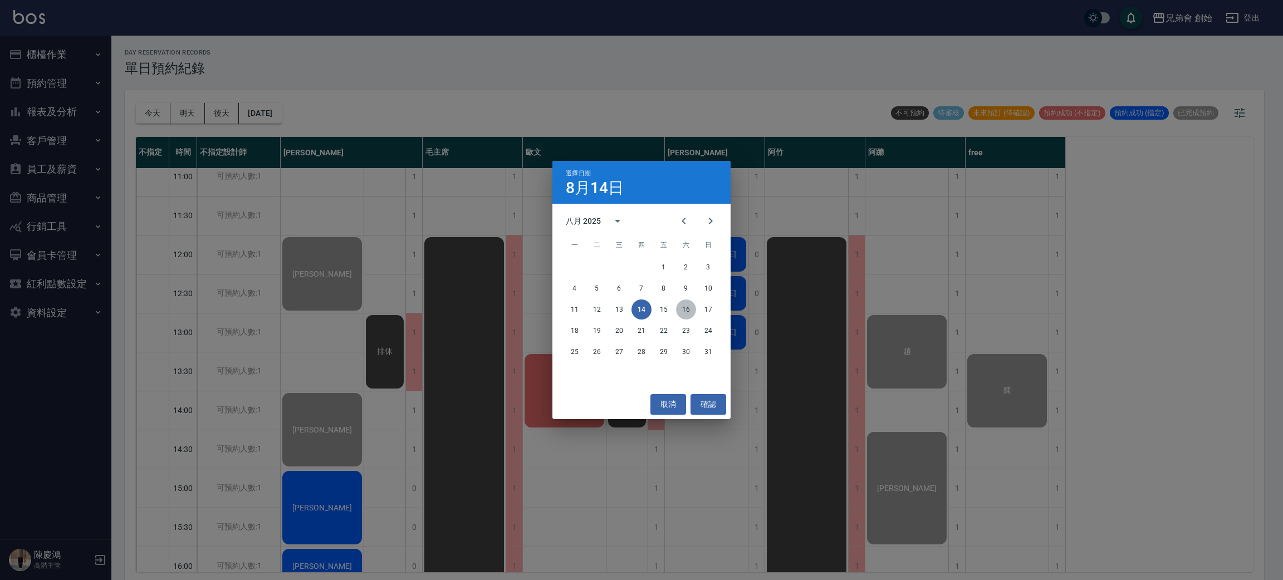
click at [686, 306] on button "16" at bounding box center [686, 310] width 20 height 20
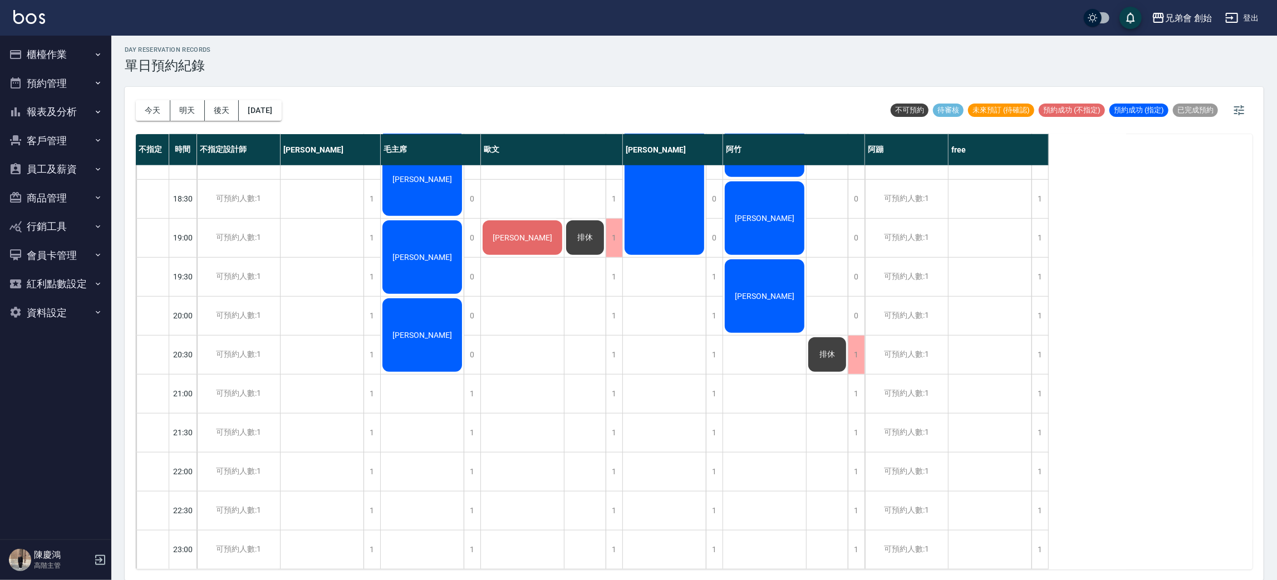
scroll to position [405, 0]
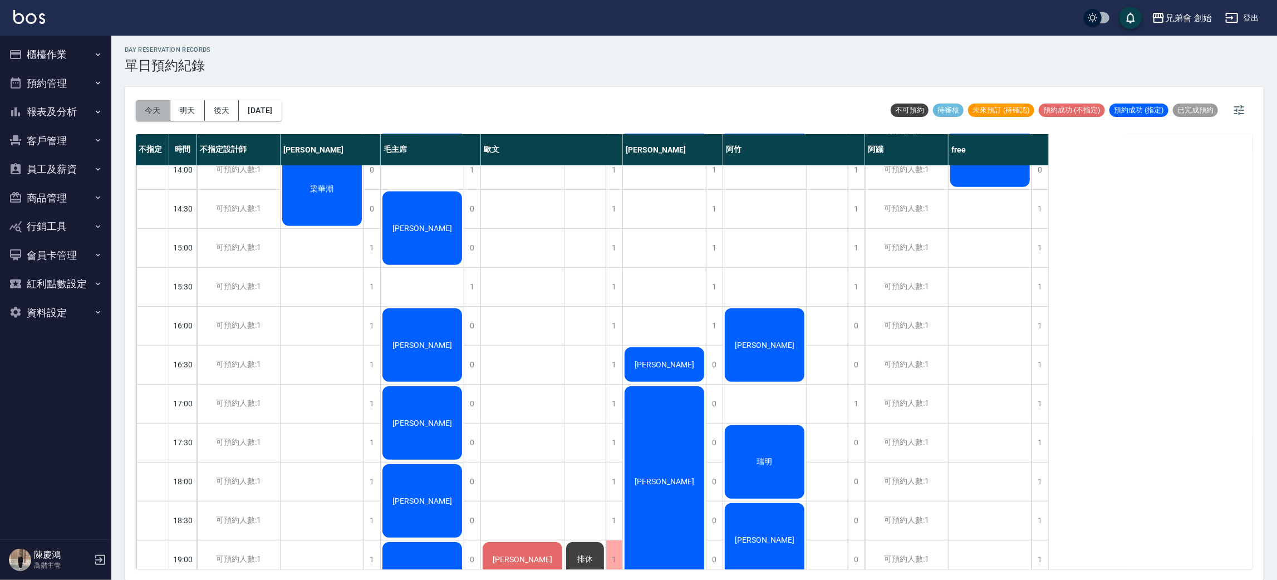
click at [149, 115] on button "今天" at bounding box center [153, 110] width 35 height 21
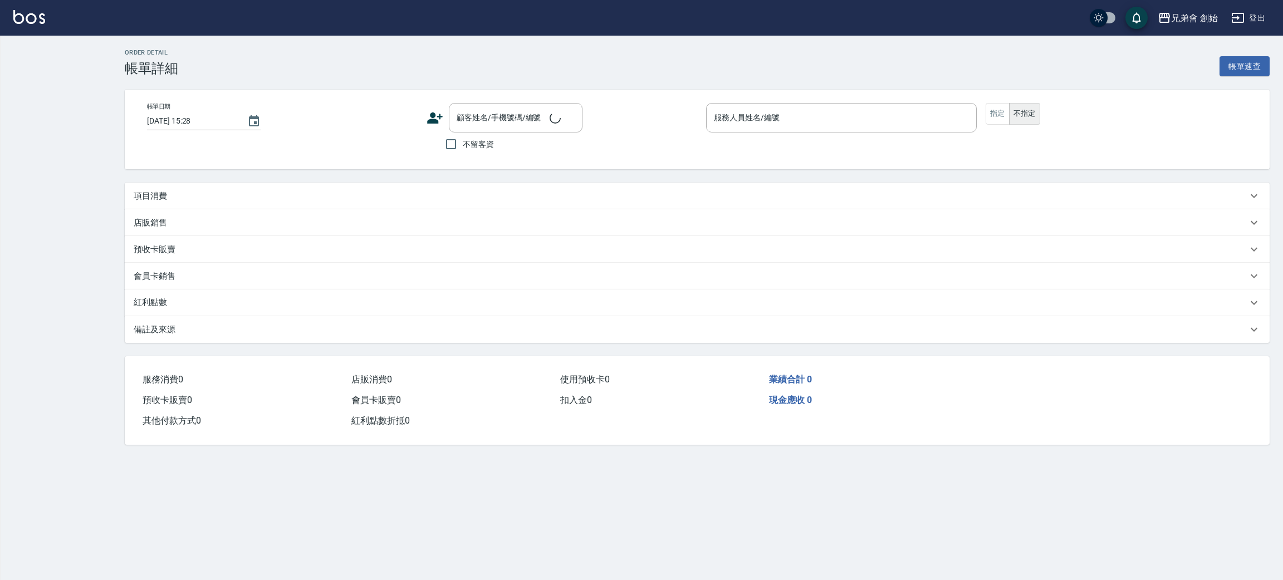
click at [232, 203] on div "項目消費" at bounding box center [697, 196] width 1145 height 27
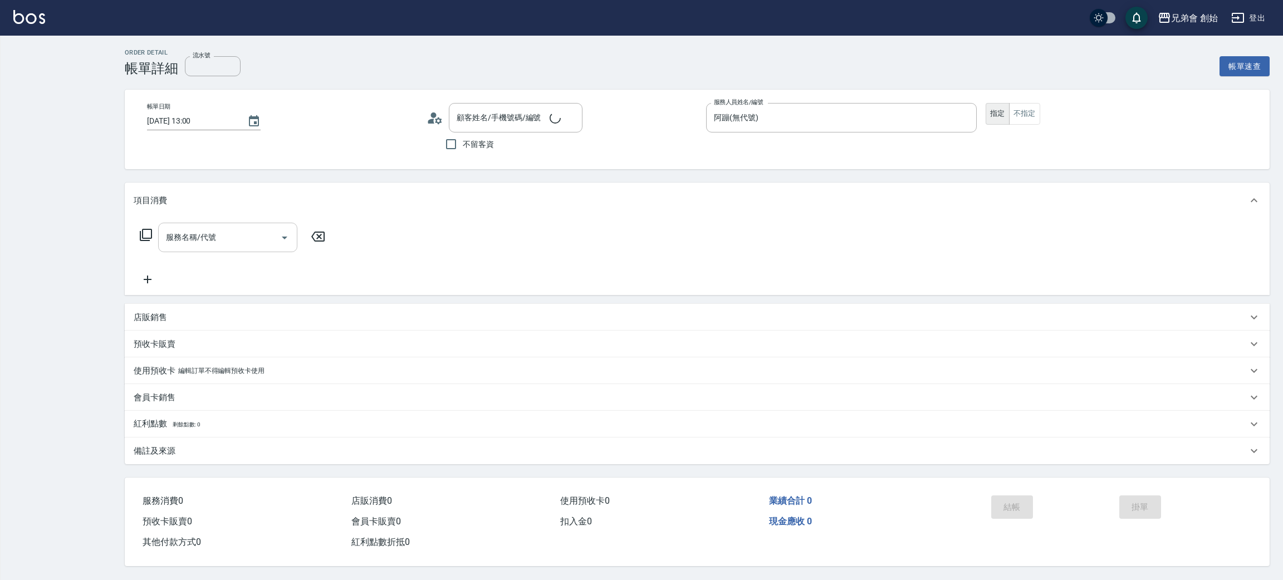
type input "2025/08/14 13:00"
type input "阿蹦(無代號)"
click at [210, 235] on div "服務名稱/代號 服務名稱/代號" at bounding box center [227, 238] width 139 height 30
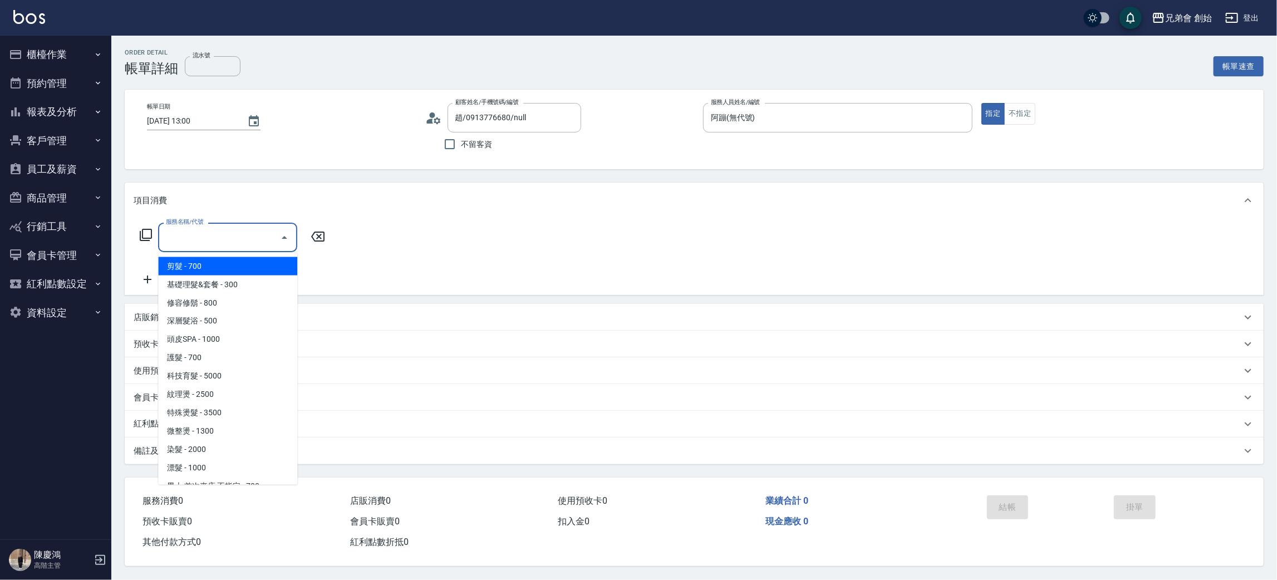
type input "趙/0913776680/null"
click at [212, 251] on body "兄弟會 創始 登出 櫃檯作業 打帳單 帳單列表 掛單列表 座位開單 營業儀表板 現金收支登錄 高階收支登錄 材料自購登錄 每日結帳 排班表 現場電腦打卡 掃碼…" at bounding box center [638, 290] width 1277 height 580
click at [210, 270] on span "剪髮 - 700" at bounding box center [227, 266] width 139 height 18
type input "剪髮(A01)"
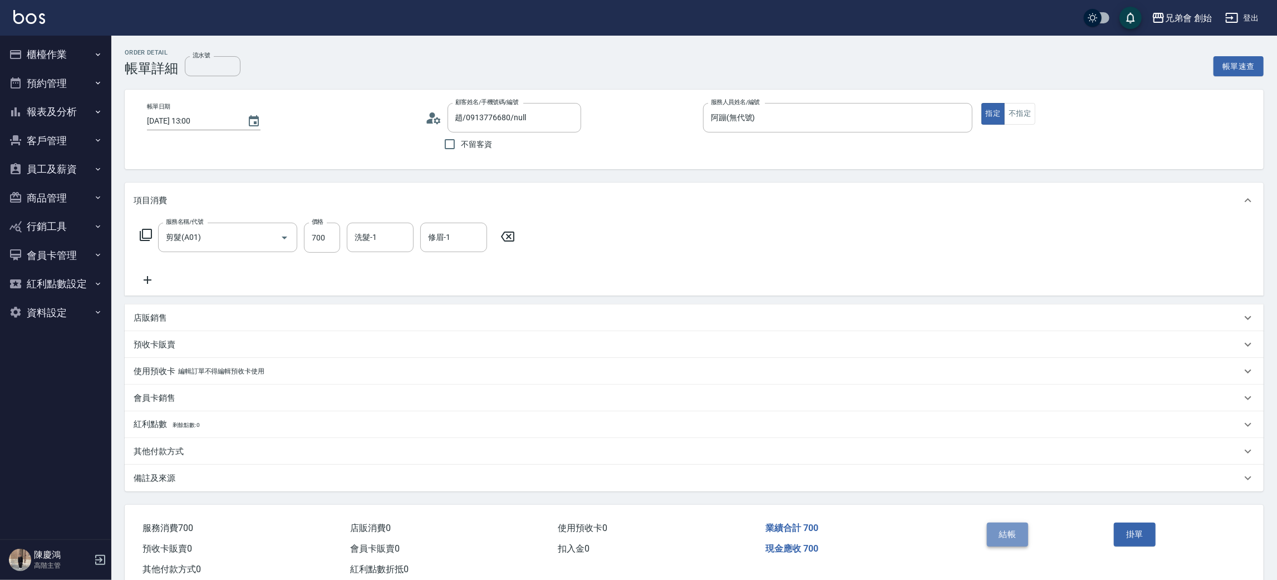
click at [1003, 530] on button "結帳" at bounding box center [1008, 534] width 42 height 23
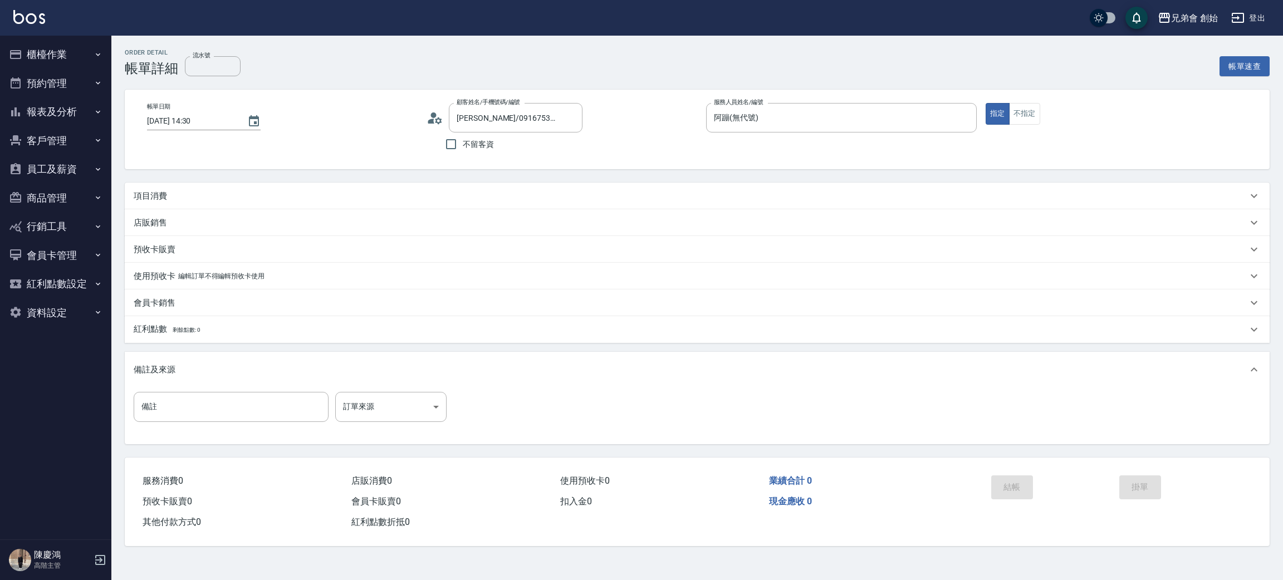
click at [295, 206] on div "項目消費" at bounding box center [697, 196] width 1145 height 27
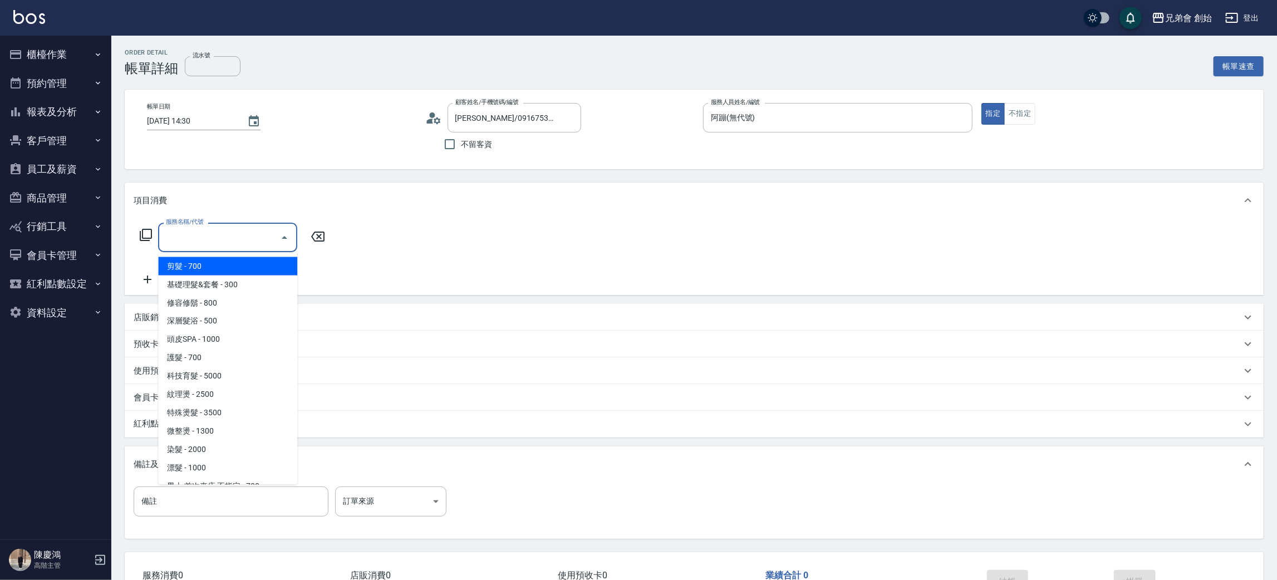
click at [258, 228] on input "服務名稱/代號" at bounding box center [219, 237] width 112 height 19
click at [267, 266] on span "剪髮 - 700" at bounding box center [227, 266] width 139 height 18
type input "剪髮(A01)"
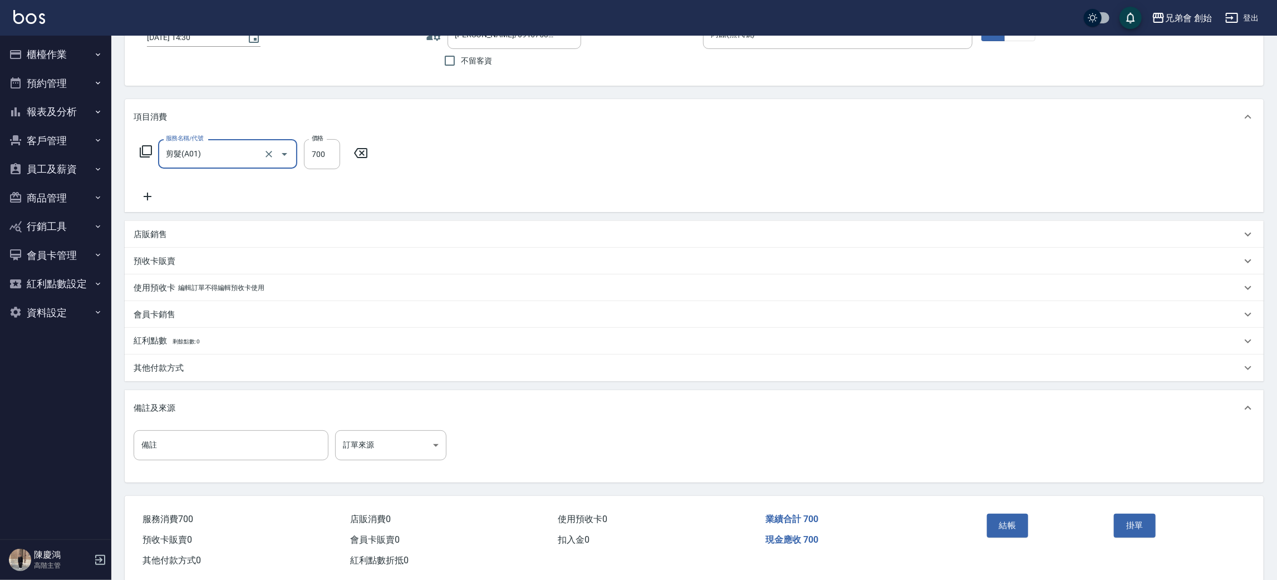
scroll to position [104, 0]
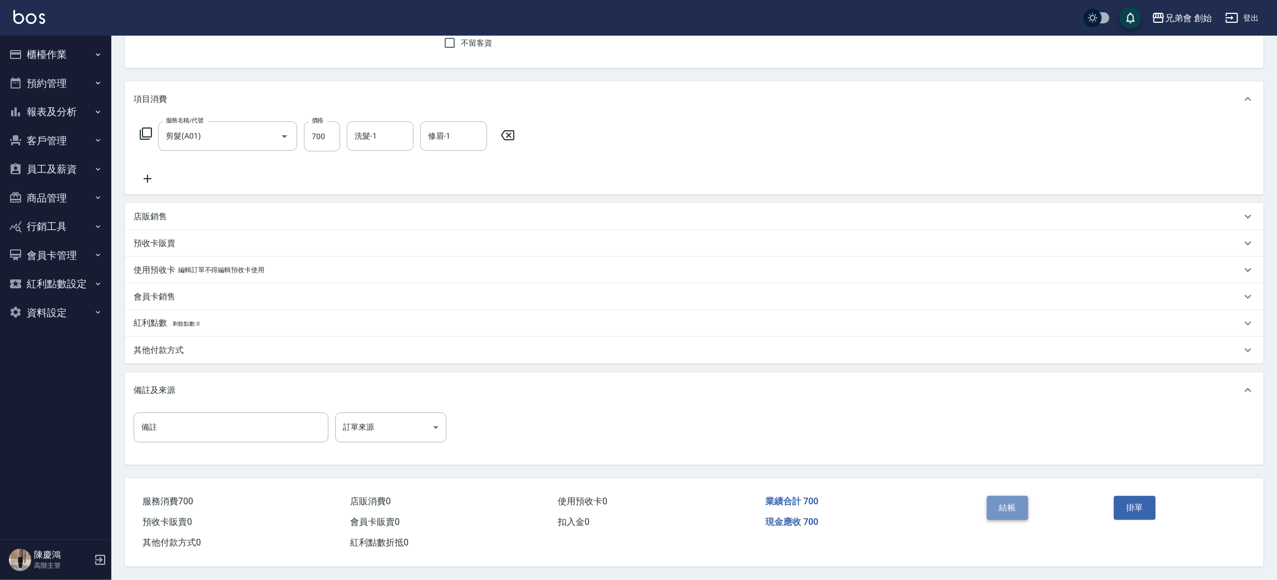
drag, startPoint x: 1003, startPoint y: 505, endPoint x: 997, endPoint y: 507, distance: 6.2
click at [998, 507] on button "結帳" at bounding box center [1008, 507] width 42 height 23
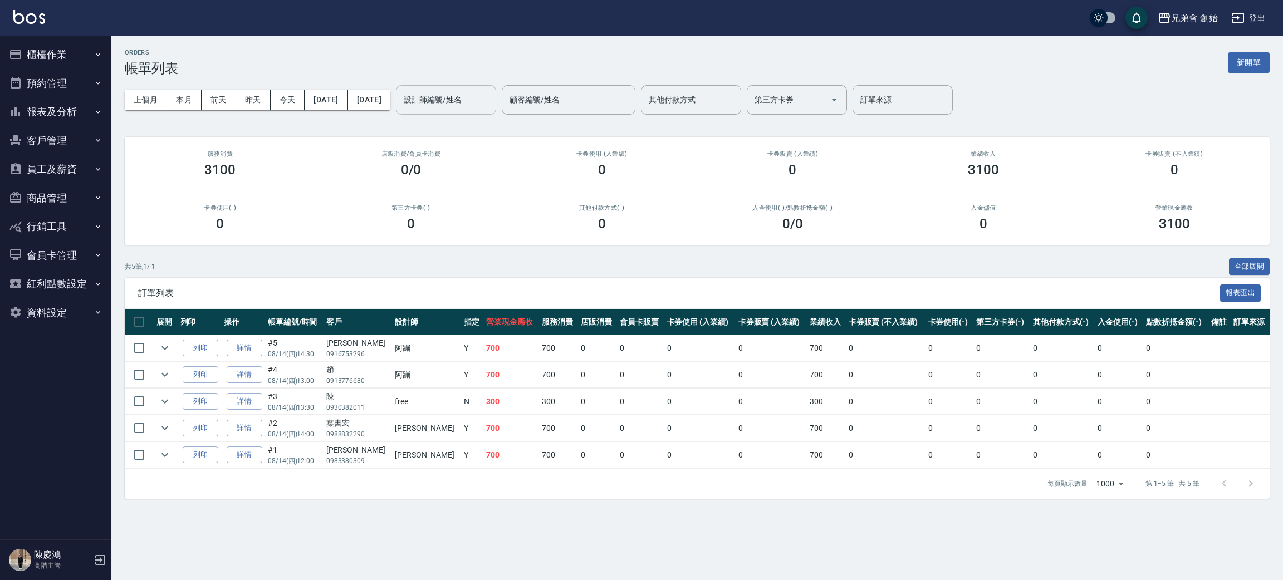
click at [491, 97] on input "設計師編號/姓名" at bounding box center [446, 99] width 90 height 19
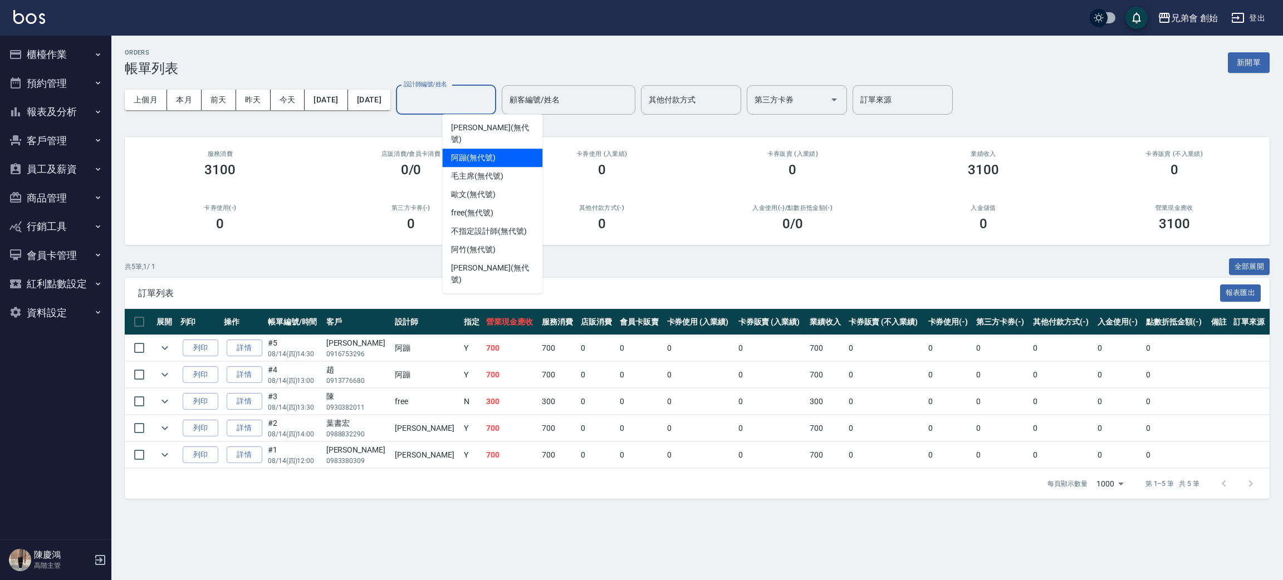
click at [499, 149] on div "阿蹦 (無代號)" at bounding box center [492, 158] width 100 height 18
type input "阿蹦(無代號)"
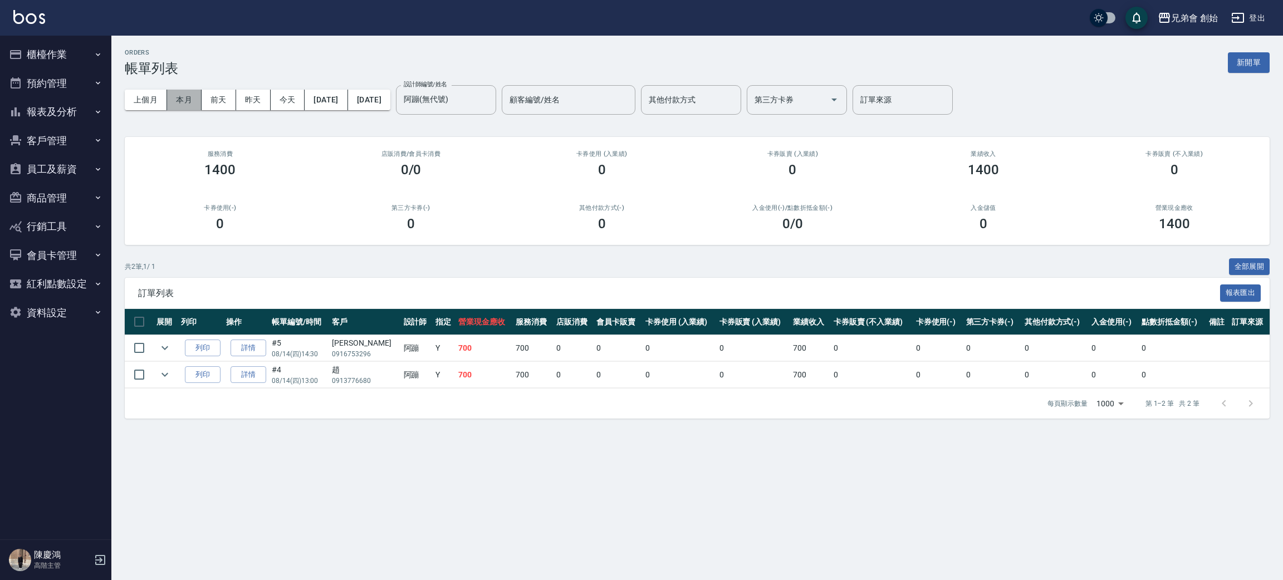
click at [184, 97] on button "本月" at bounding box center [184, 100] width 35 height 21
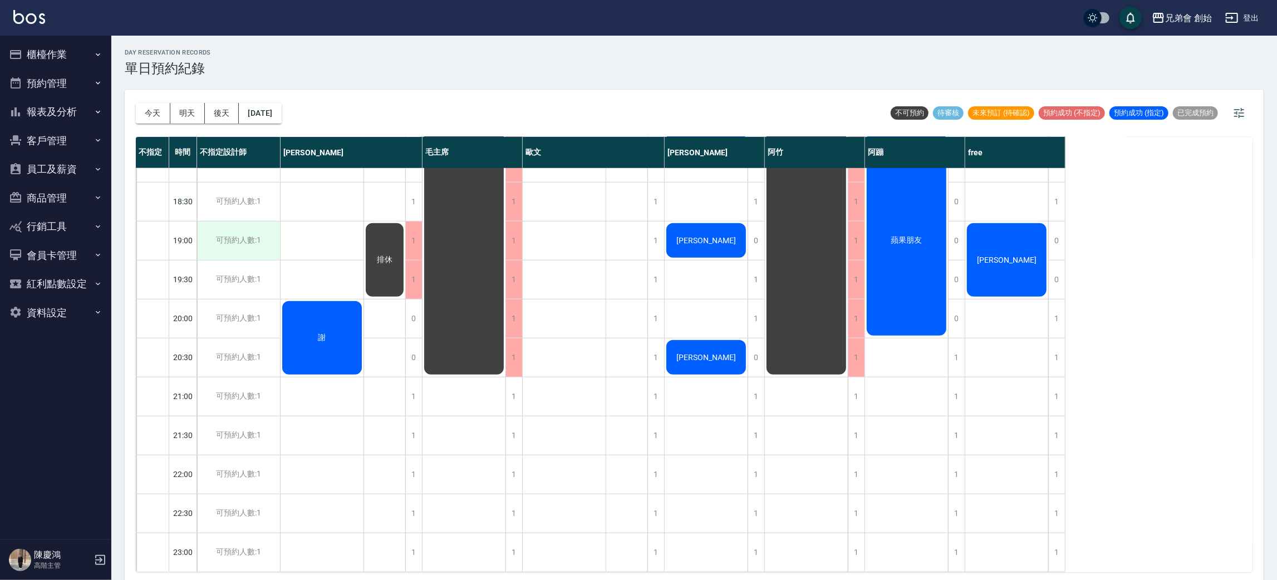
scroll to position [3, 0]
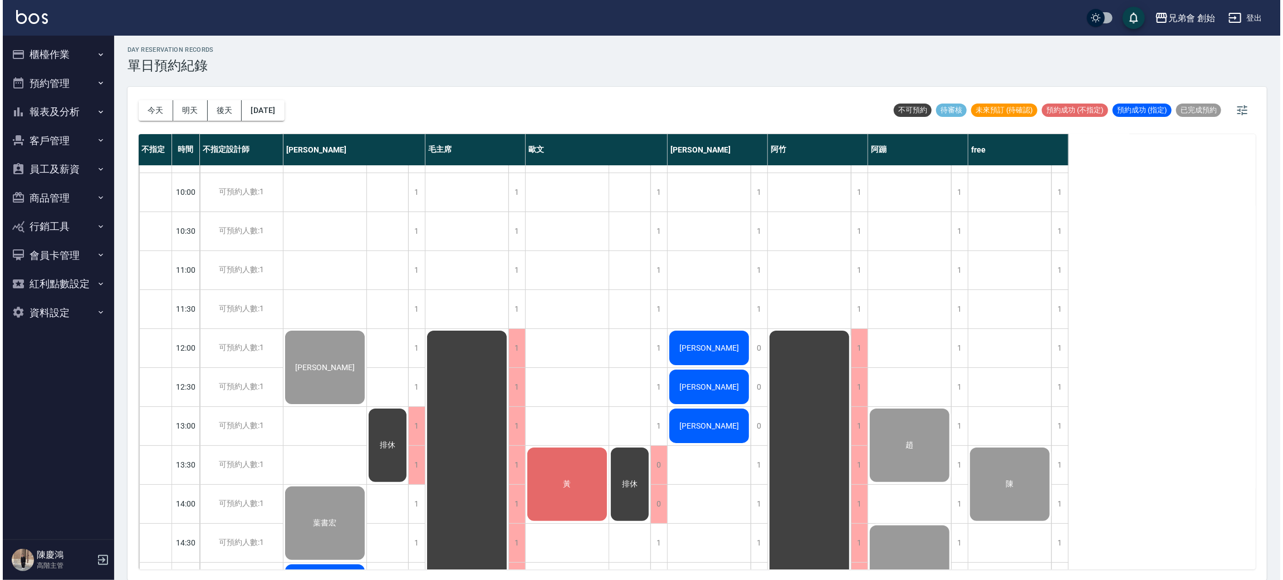
scroll to position [405, 0]
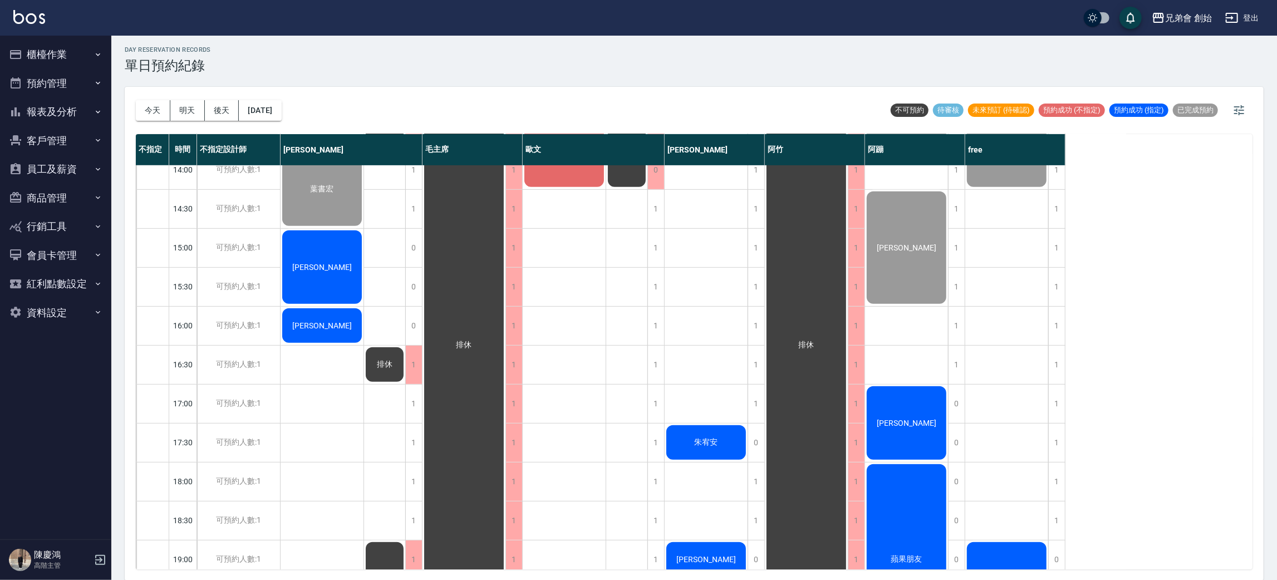
click at [306, 72] on div "[PERSON_NAME]" at bounding box center [322, 33] width 83 height 77
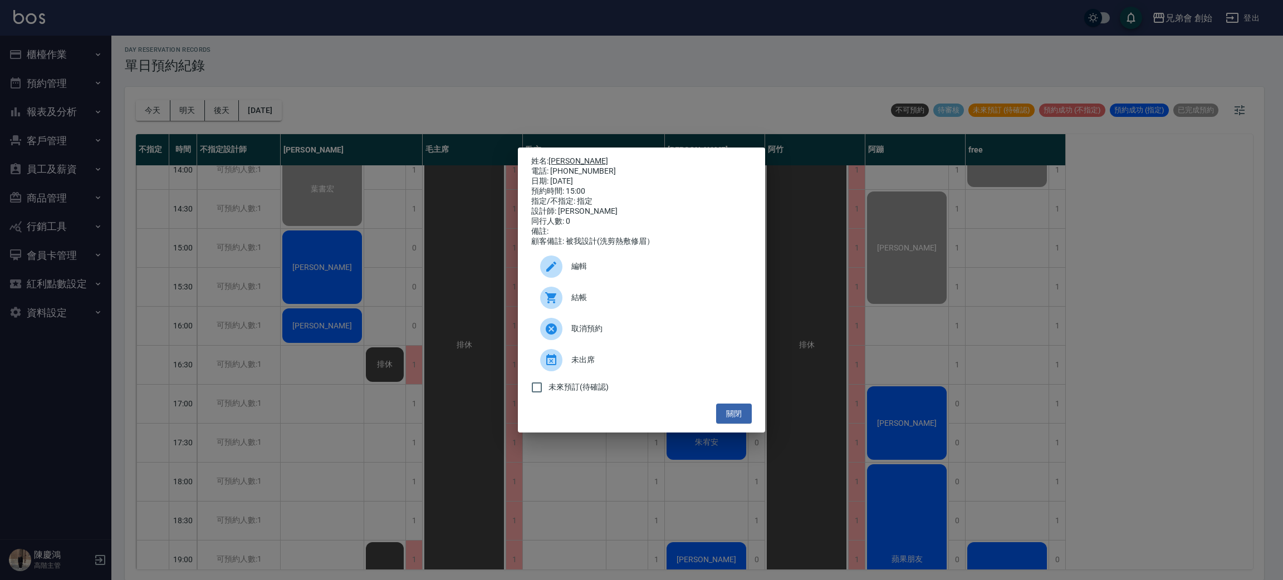
click at [564, 156] on link "[PERSON_NAME]" at bounding box center [578, 160] width 60 height 9
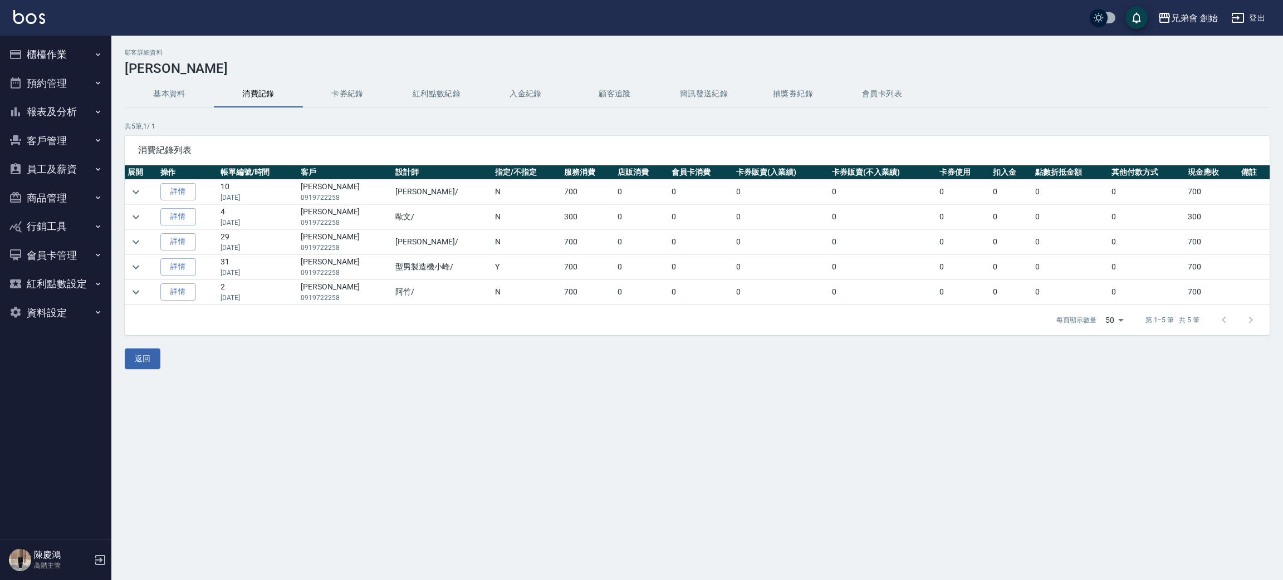
click at [67, 73] on button "預約管理" at bounding box center [55, 83] width 102 height 29
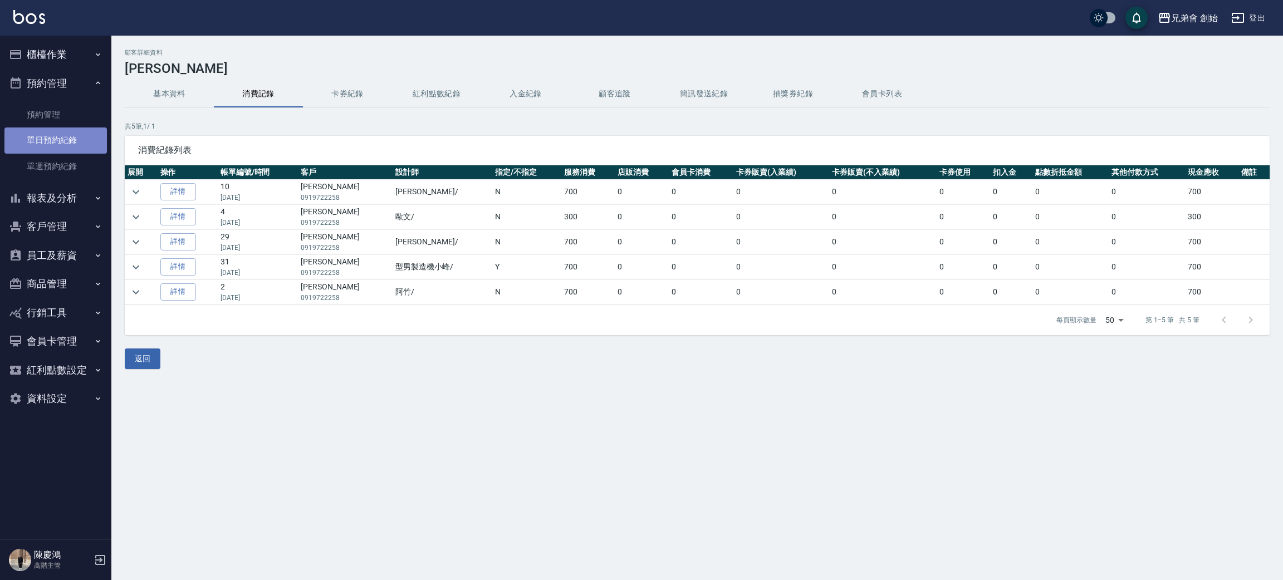
click at [43, 144] on link "單日預約紀錄" at bounding box center [55, 140] width 102 height 26
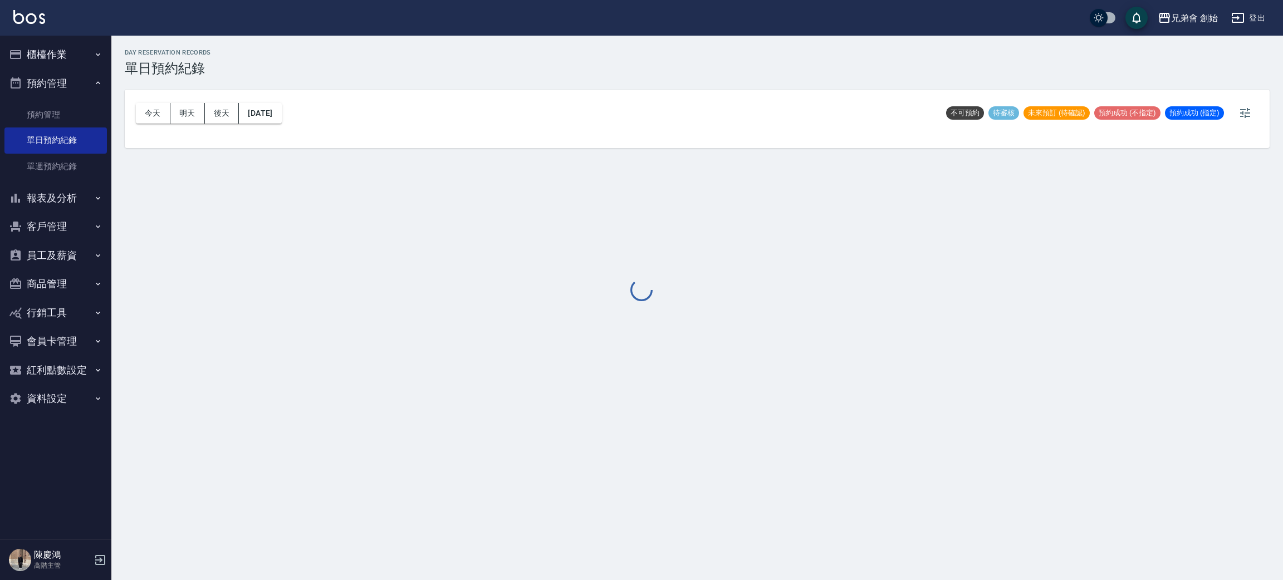
click at [154, 112] on div at bounding box center [641, 290] width 1283 height 580
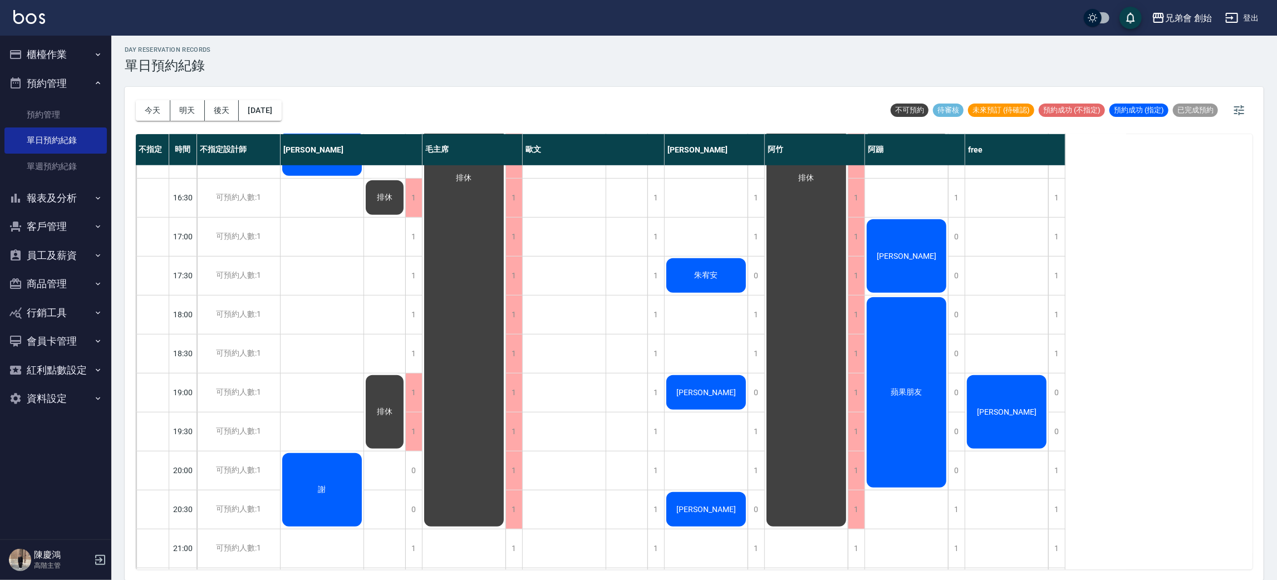
scroll to position [238, 0]
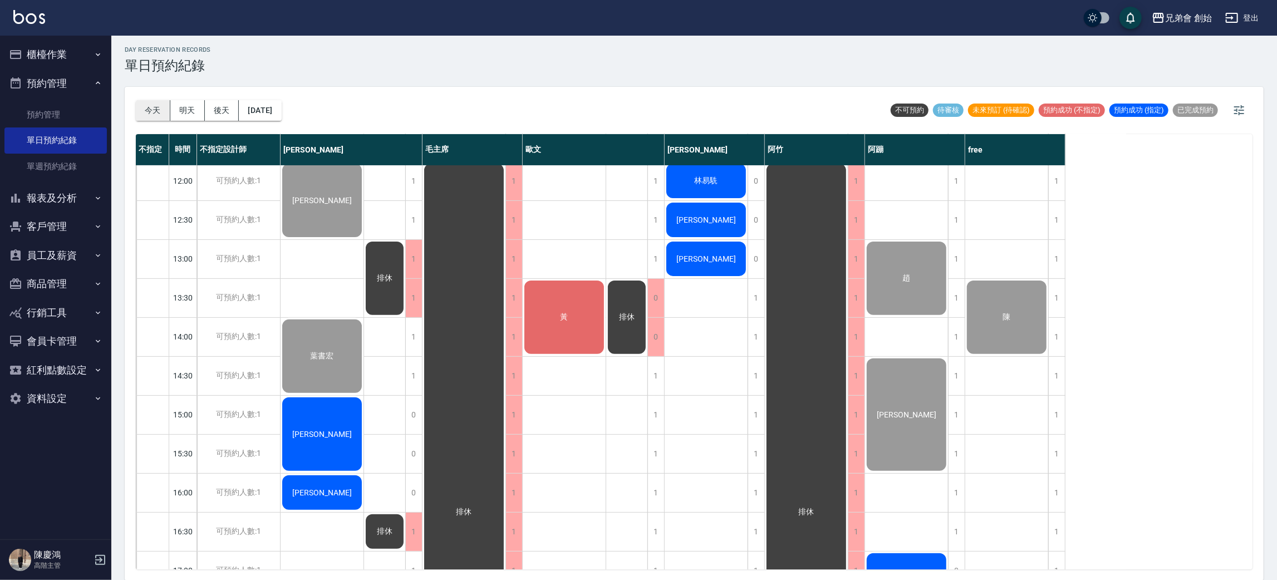
click at [140, 114] on button "今天" at bounding box center [153, 110] width 35 height 21
click at [186, 109] on button "明天" at bounding box center [187, 110] width 35 height 21
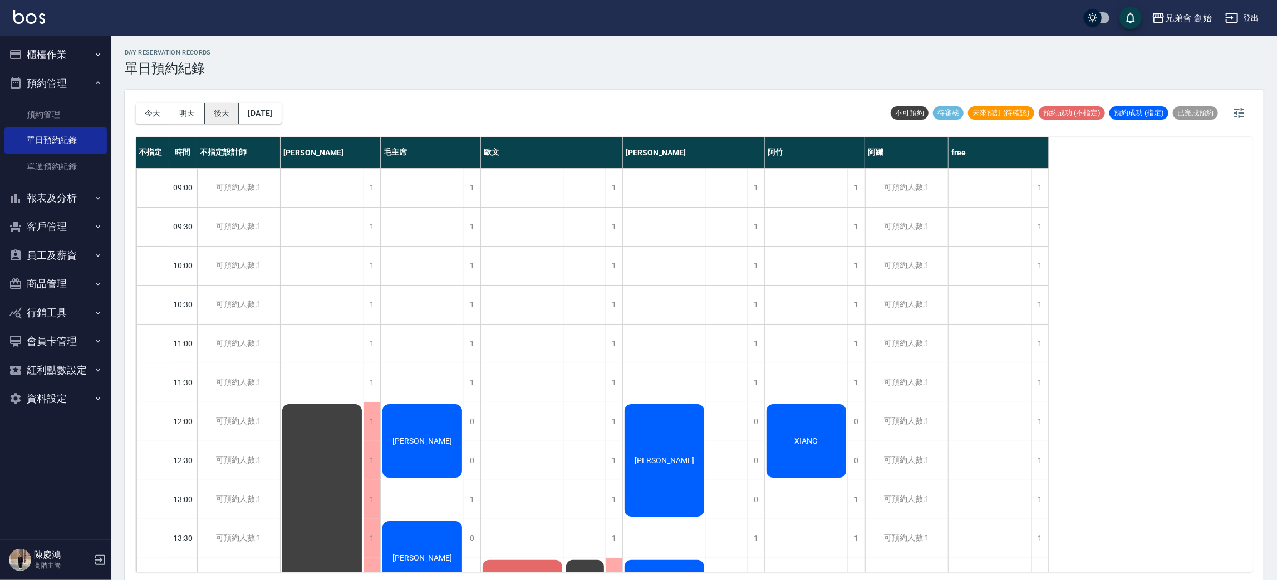
click at [222, 109] on button "後天" at bounding box center [222, 113] width 35 height 21
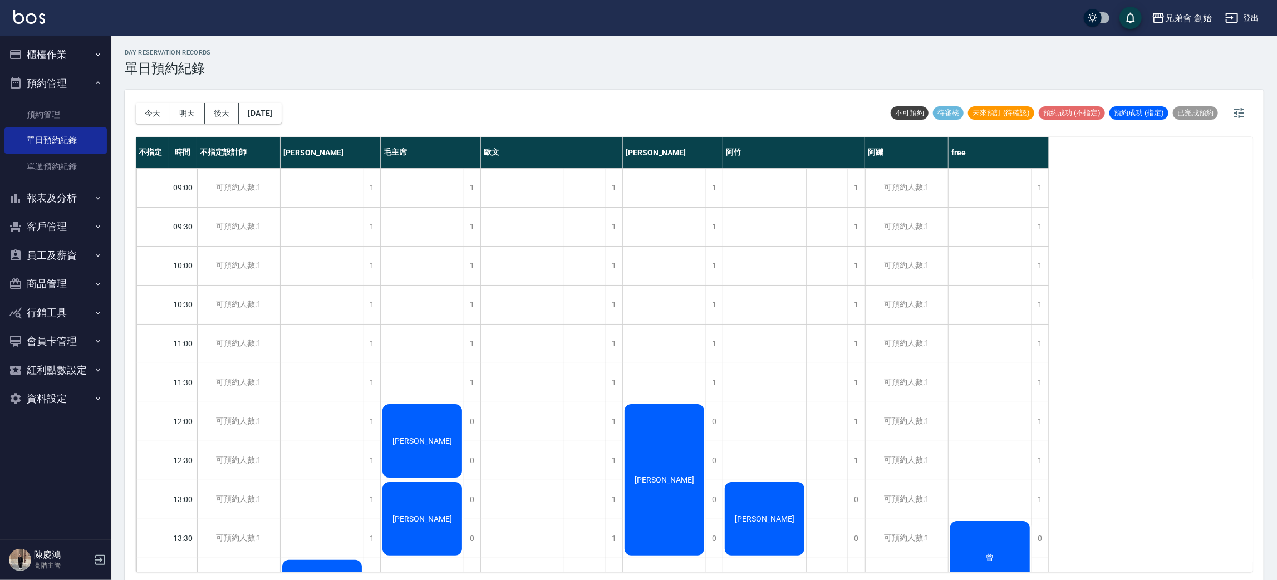
click at [75, 189] on button "報表及分析" at bounding box center [55, 198] width 102 height 29
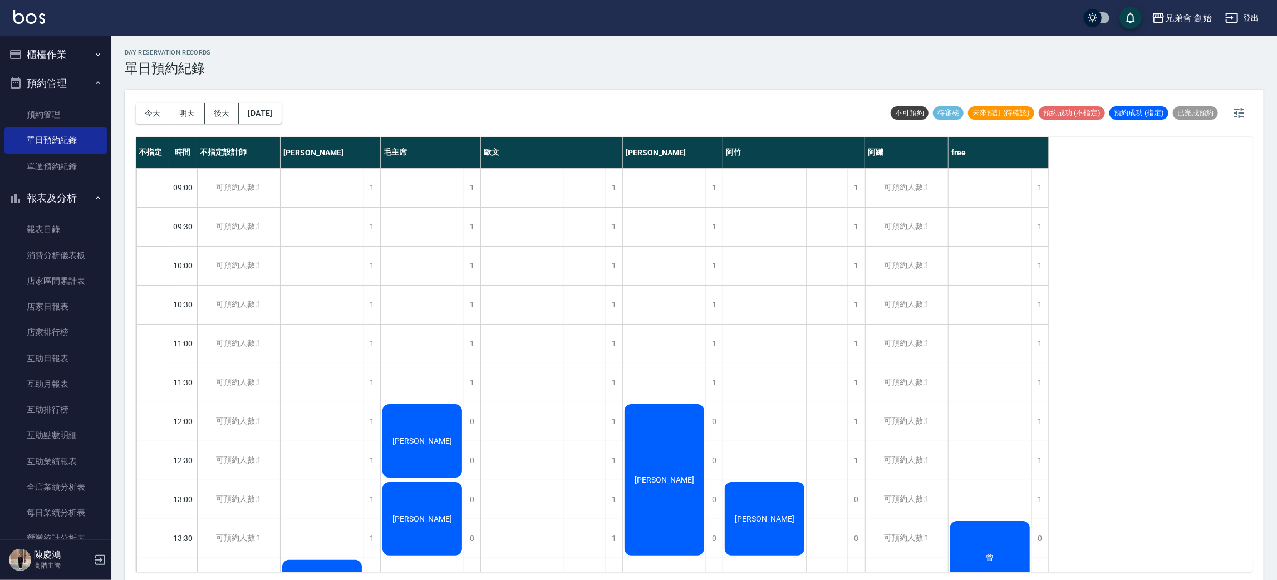
click at [68, 195] on button "報表及分析" at bounding box center [55, 198] width 102 height 29
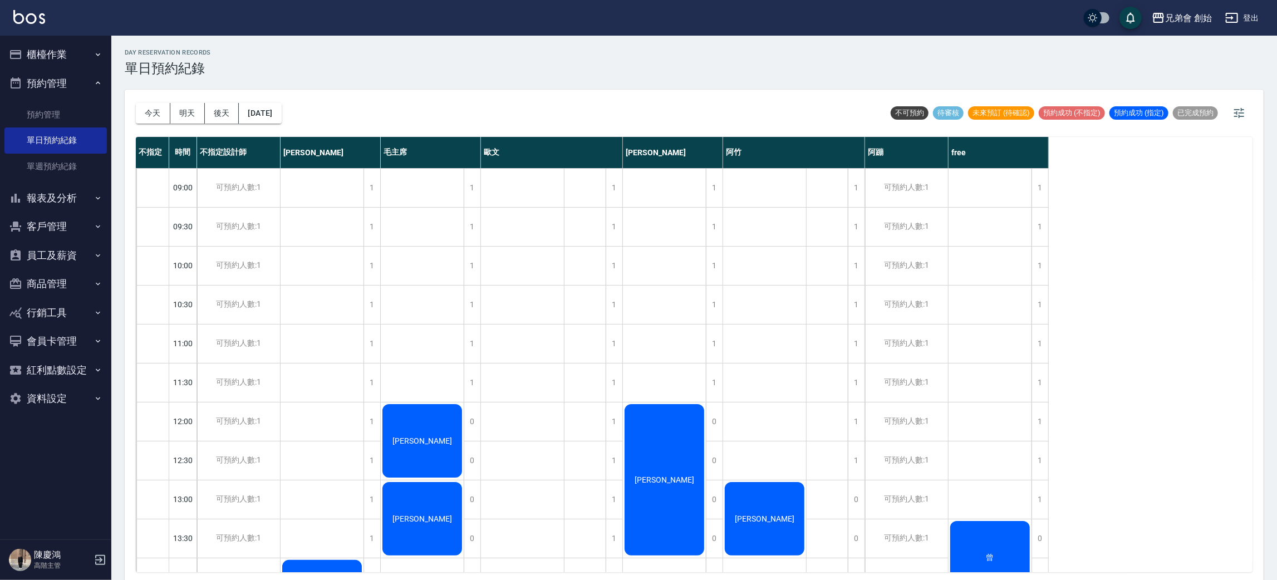
click at [76, 90] on button "預約管理" at bounding box center [55, 83] width 102 height 29
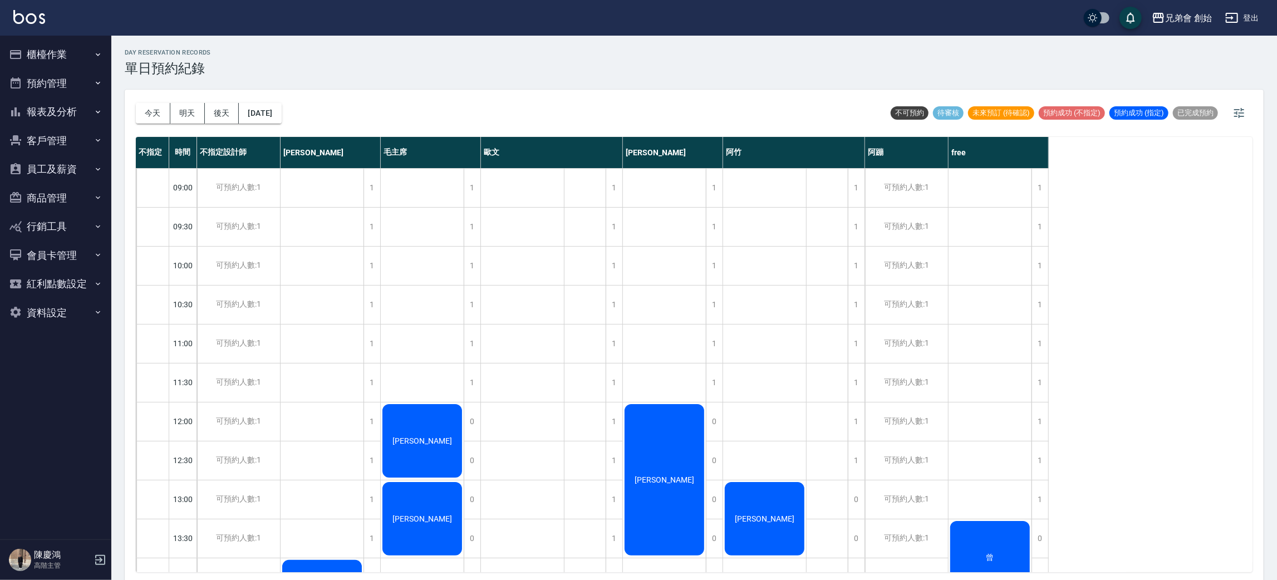
click at [89, 69] on button "預約管理" at bounding box center [55, 83] width 102 height 29
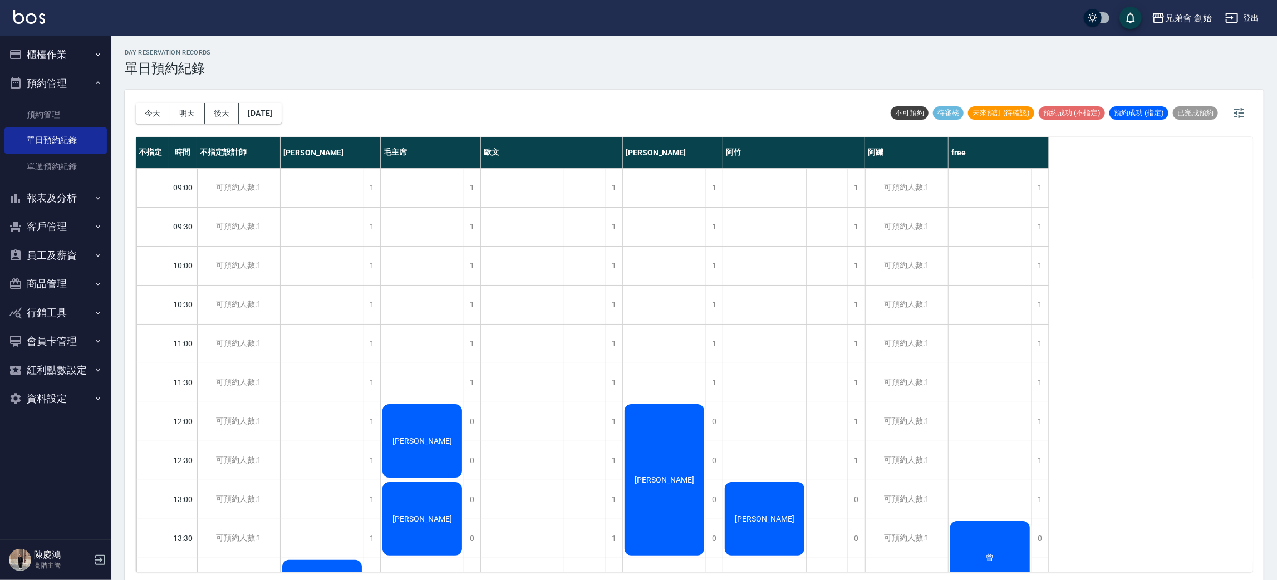
click at [87, 82] on button "預約管理" at bounding box center [55, 83] width 102 height 29
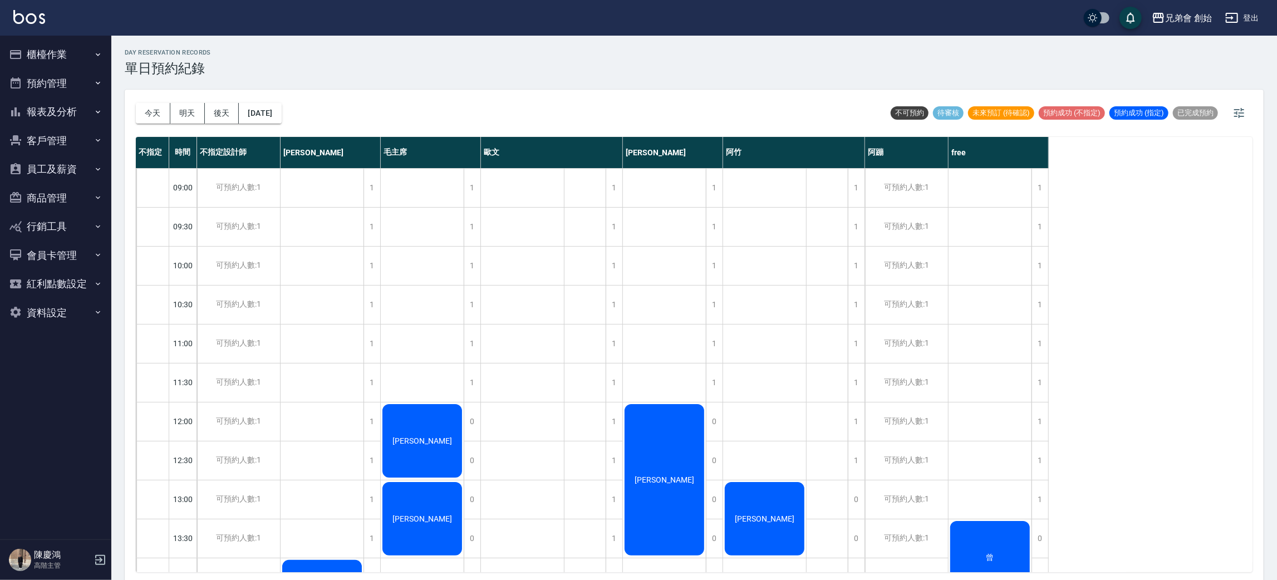
click at [97, 50] on icon "button" at bounding box center [98, 54] width 9 height 9
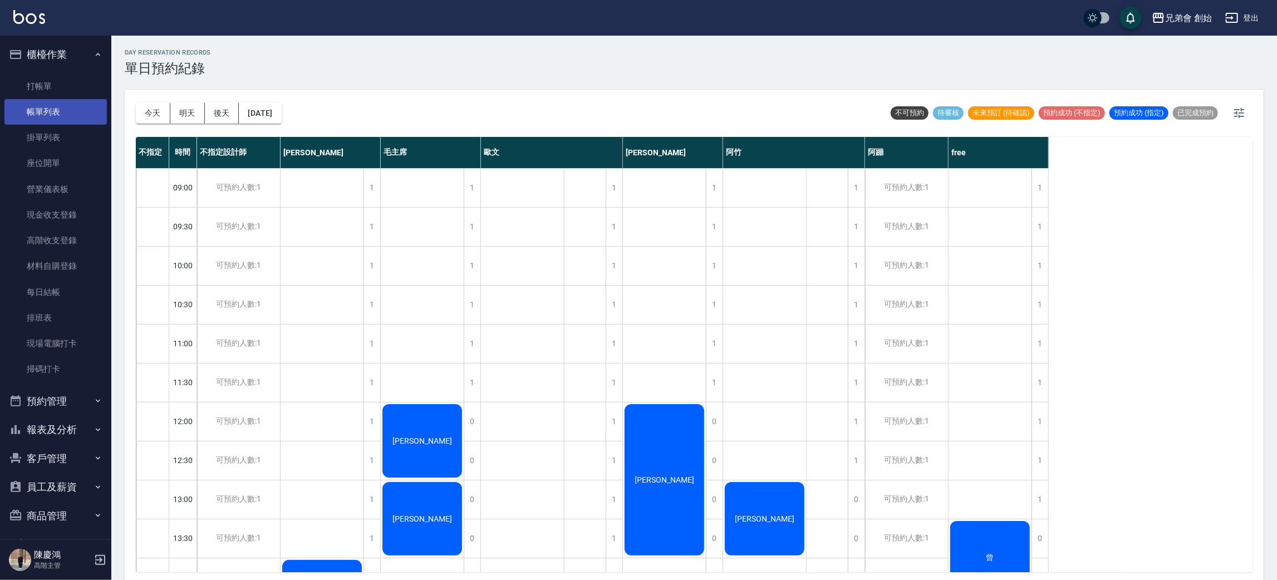
click at [82, 116] on link "帳單列表" at bounding box center [55, 112] width 102 height 26
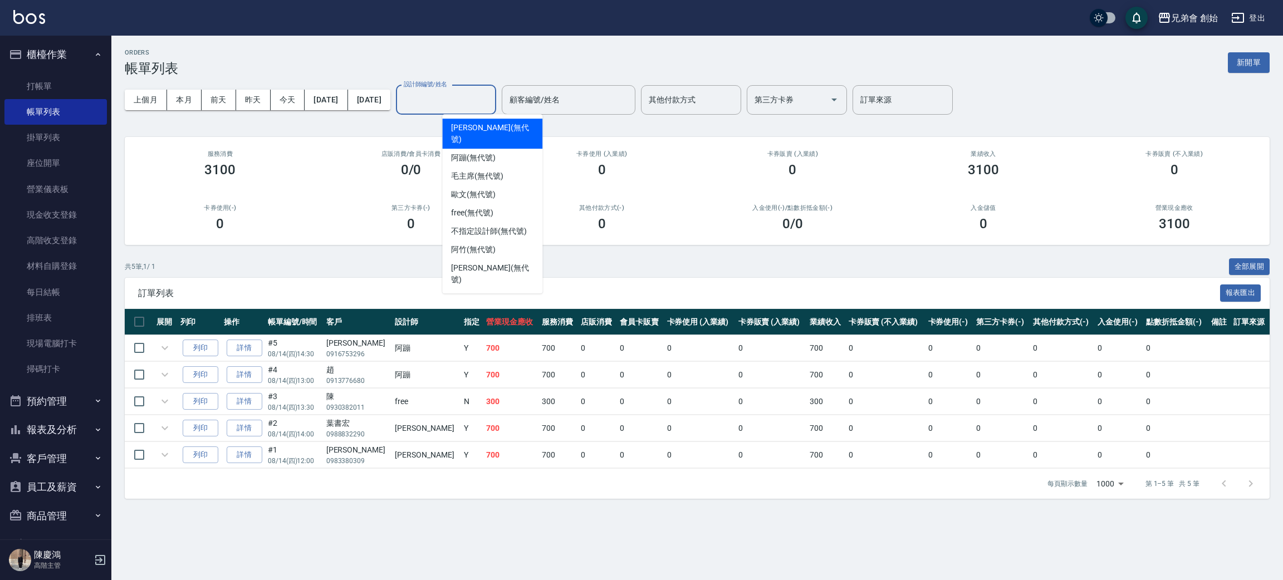
drag, startPoint x: 460, startPoint y: 104, endPoint x: 479, endPoint y: 122, distance: 26.4
click at [462, 104] on input "設計師編號/姓名" at bounding box center [446, 99] width 90 height 19
click at [478, 207] on span "free (無代號)" at bounding box center [472, 213] width 42 height 12
type input "free(無代號)"
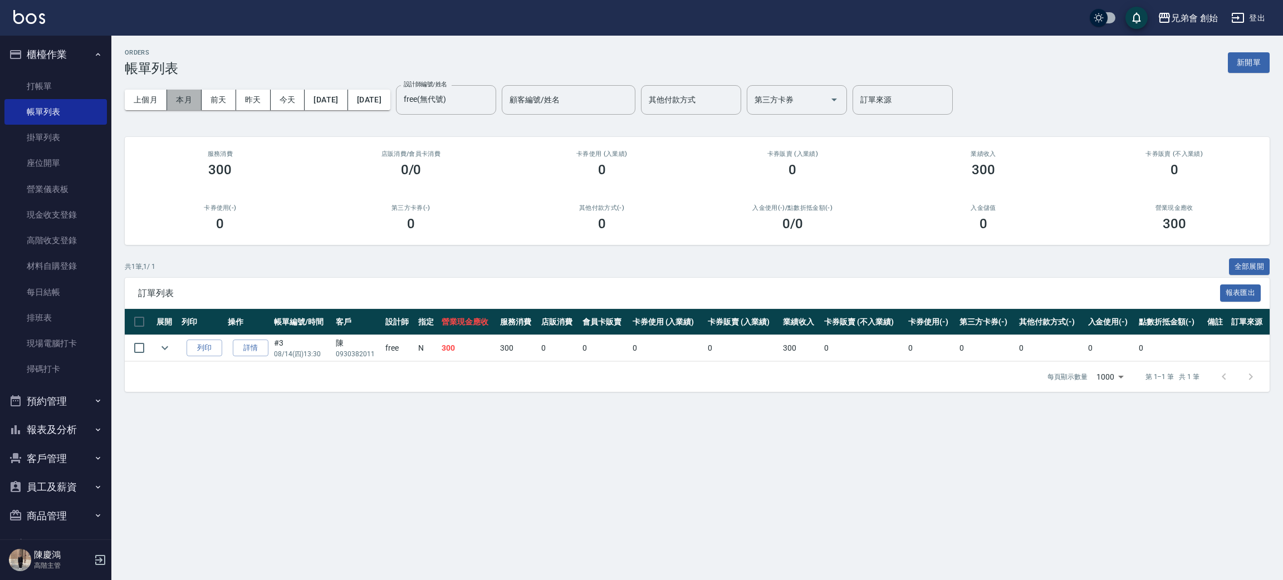
click at [186, 93] on button "本月" at bounding box center [184, 100] width 35 height 21
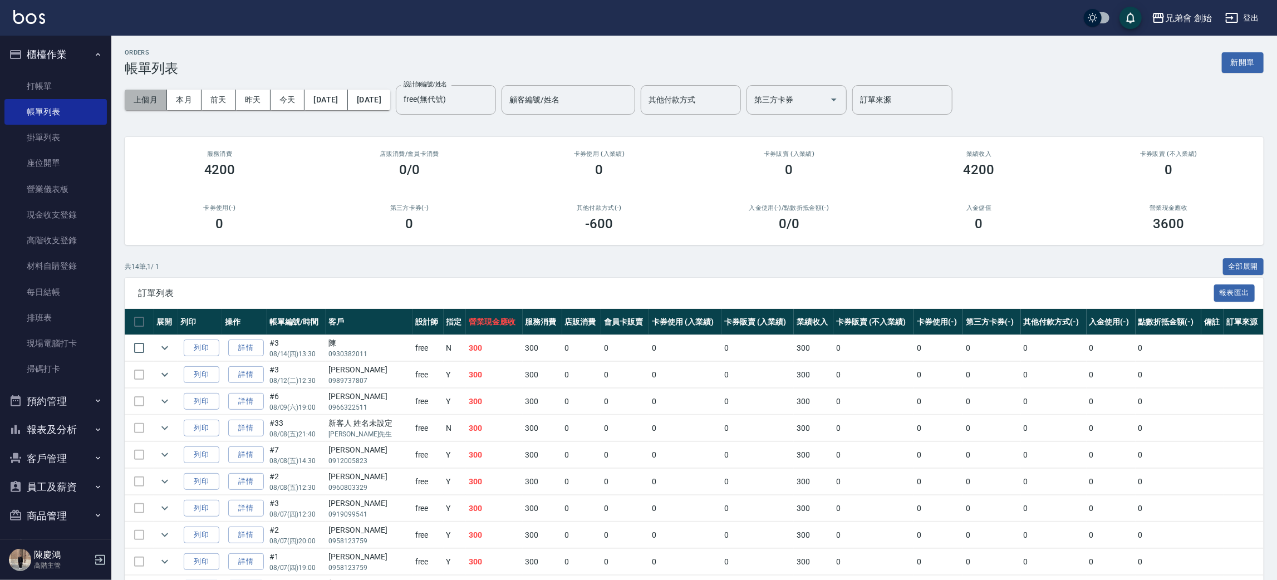
click at [143, 102] on button "上個月" at bounding box center [146, 100] width 42 height 21
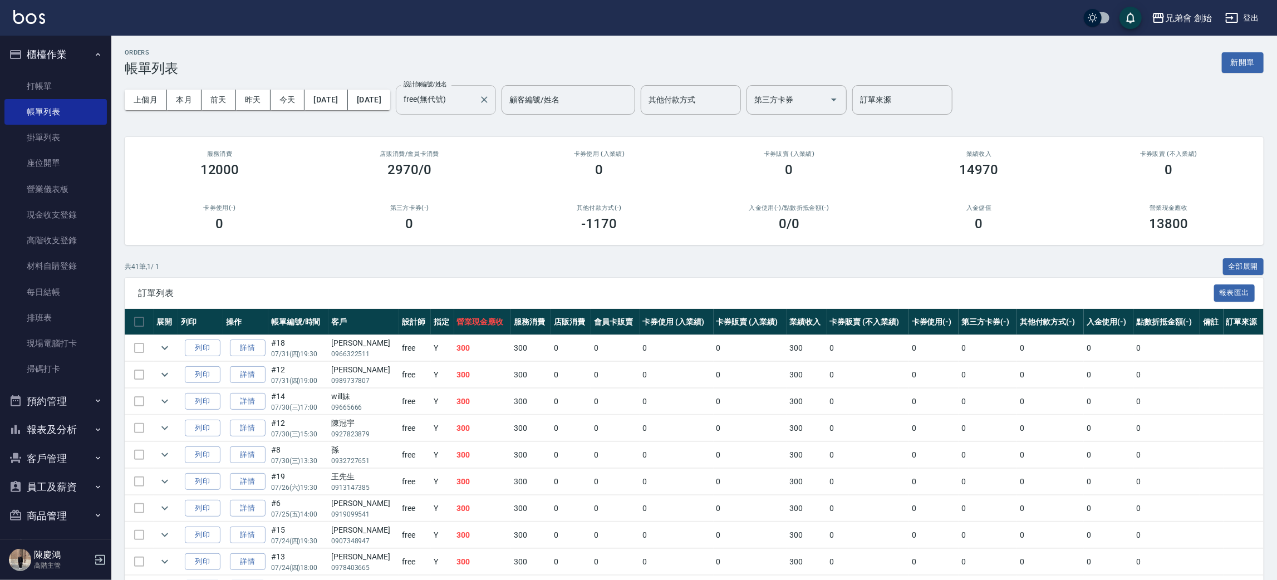
drag, startPoint x: 493, startPoint y: 102, endPoint x: 490, endPoint y: 113, distance: 11.5
click at [474, 102] on input "free(無代號)" at bounding box center [437, 99] width 73 height 19
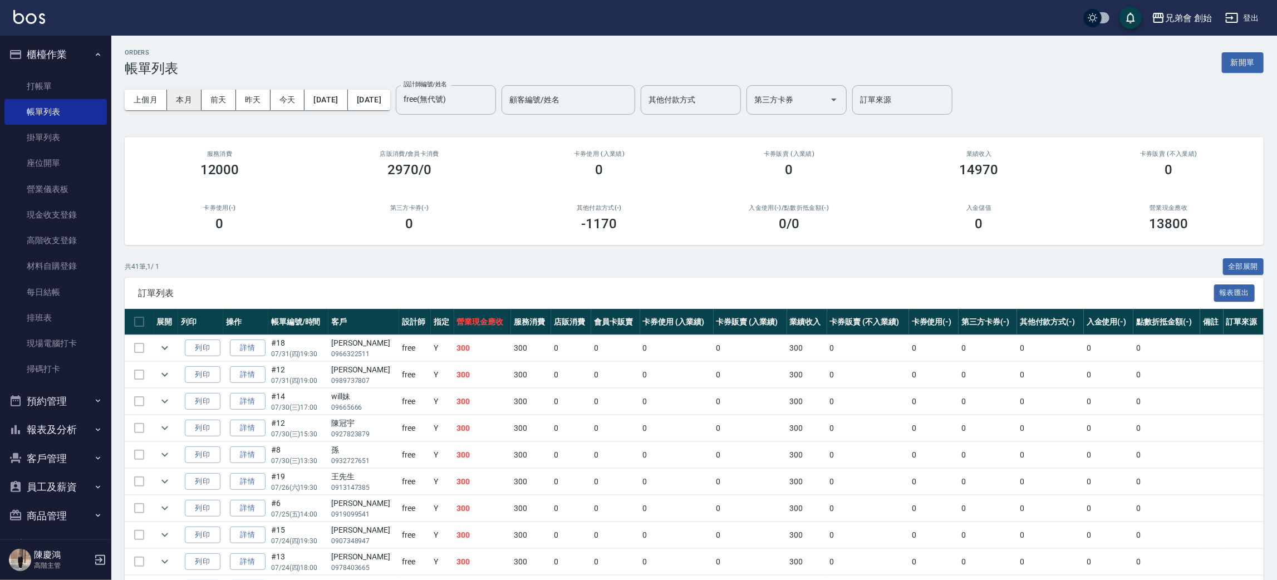
click at [175, 94] on button "本月" at bounding box center [184, 100] width 35 height 21
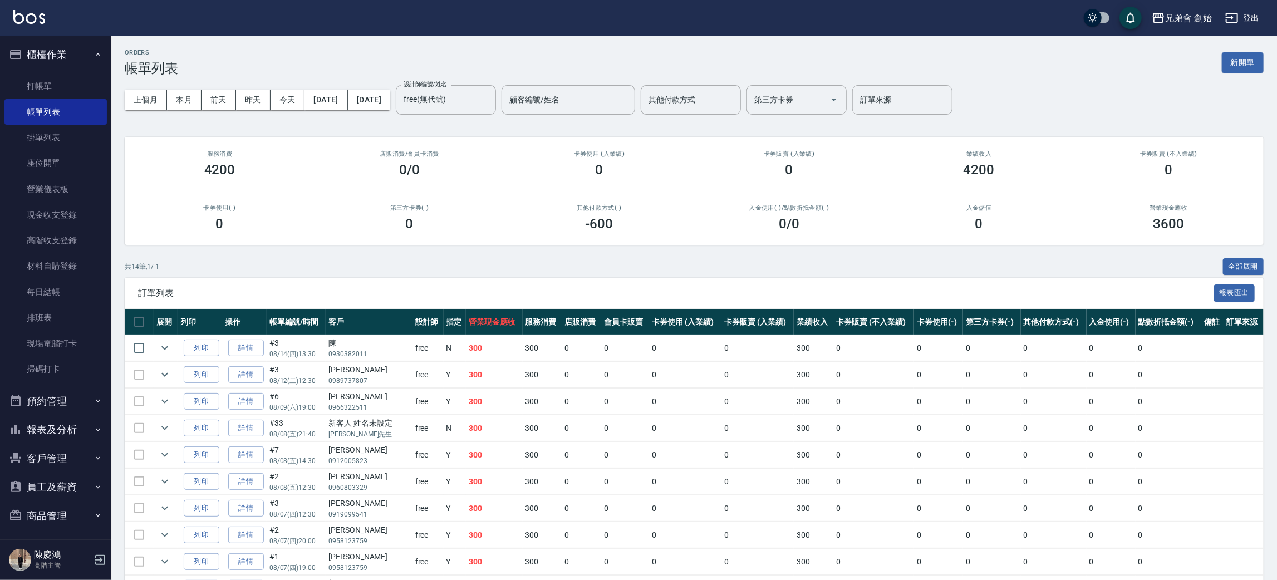
click at [58, 390] on button "預約管理" at bounding box center [55, 401] width 102 height 29
click at [82, 445] on link "單日預約紀錄" at bounding box center [55, 458] width 102 height 26
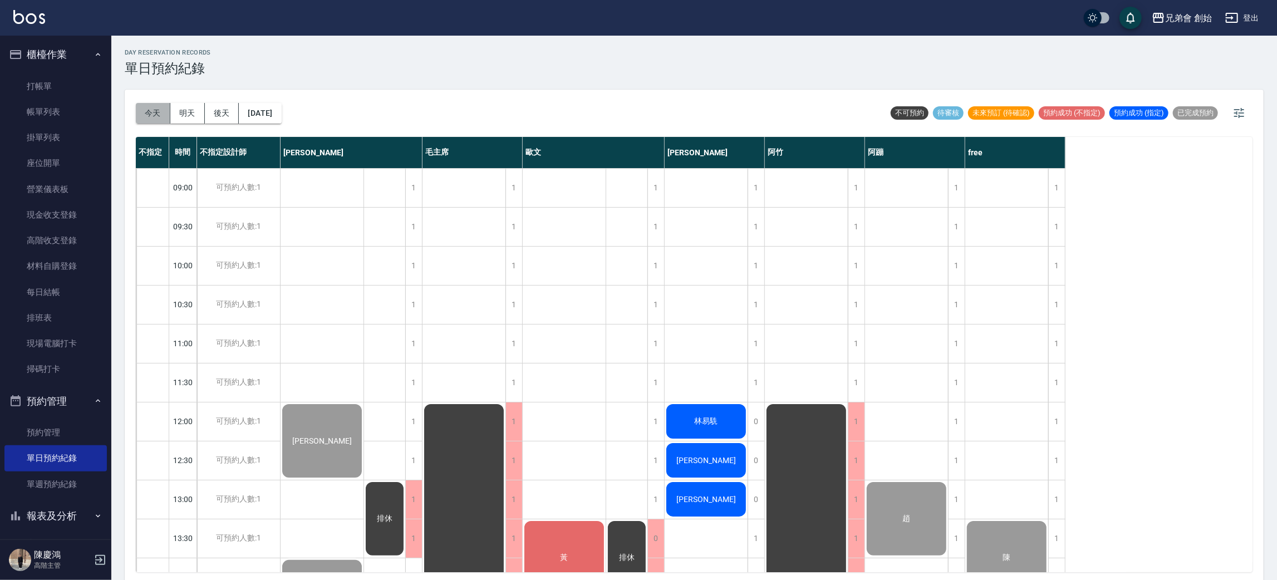
click at [142, 120] on button "今天" at bounding box center [153, 113] width 35 height 21
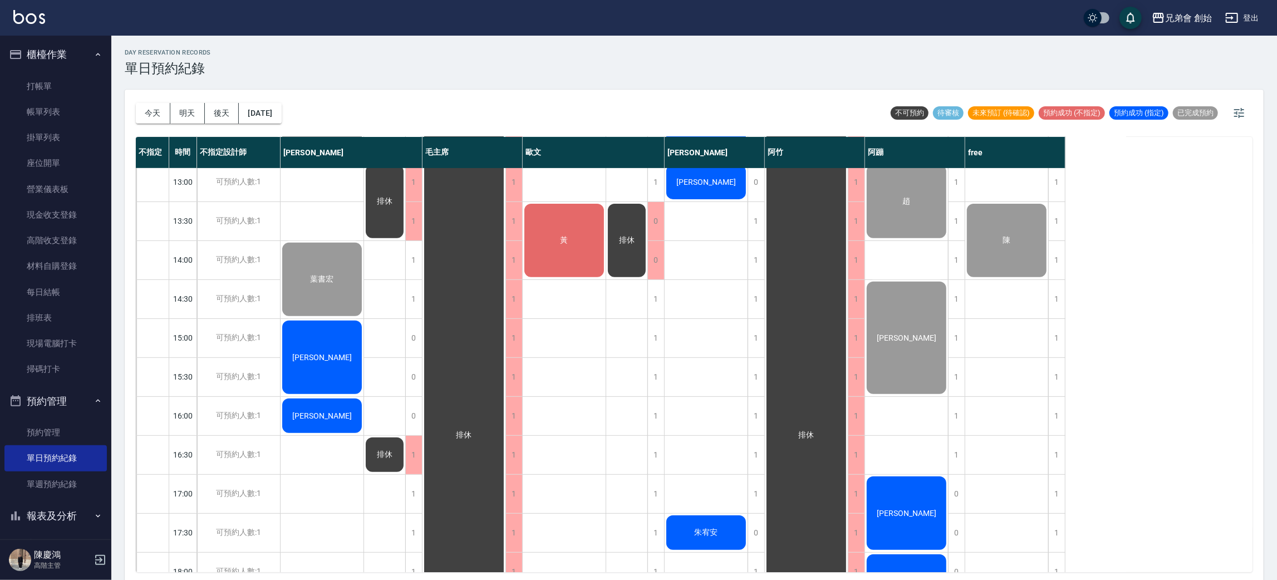
scroll to position [318, 0]
click at [320, 127] on span "[PERSON_NAME]" at bounding box center [322, 123] width 64 height 9
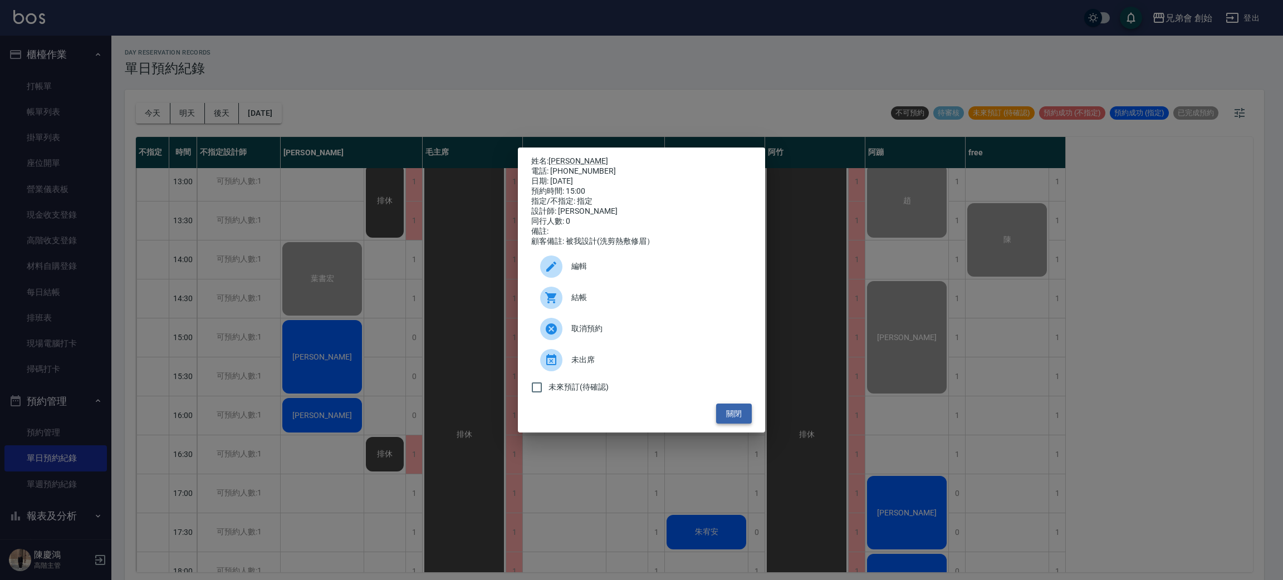
drag, startPoint x: 320, startPoint y: 359, endPoint x: 740, endPoint y: 417, distance: 424.8
click at [740, 417] on button "關閉" at bounding box center [734, 414] width 36 height 21
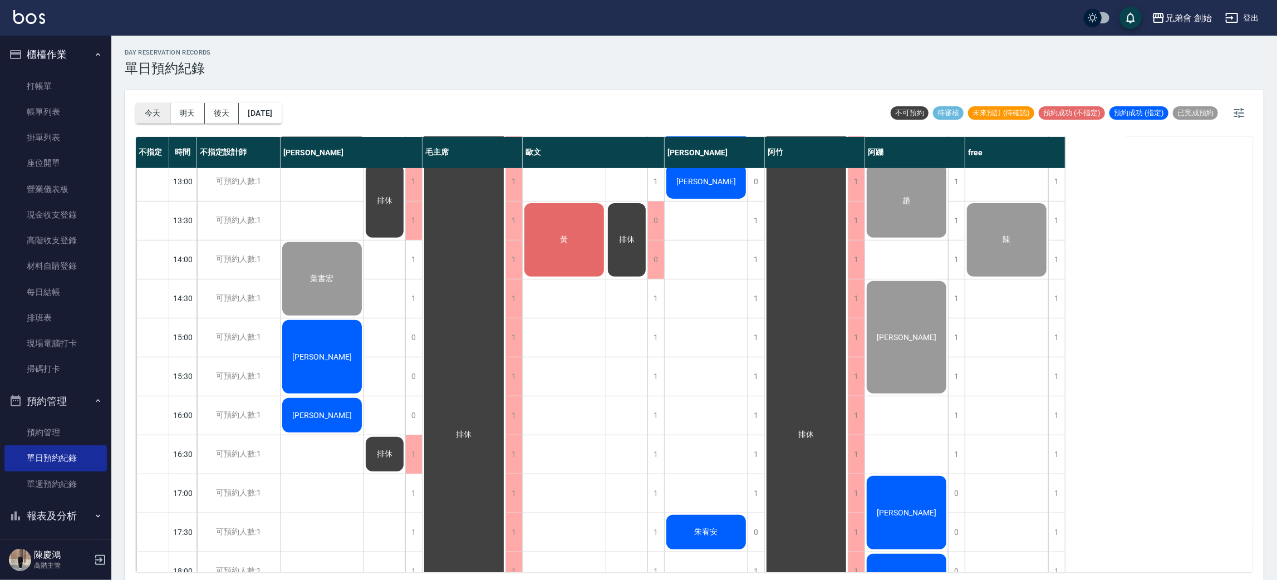
click at [151, 116] on button "今天" at bounding box center [153, 113] width 35 height 21
